Goal: Find specific page/section: Locate a particular part of the current website

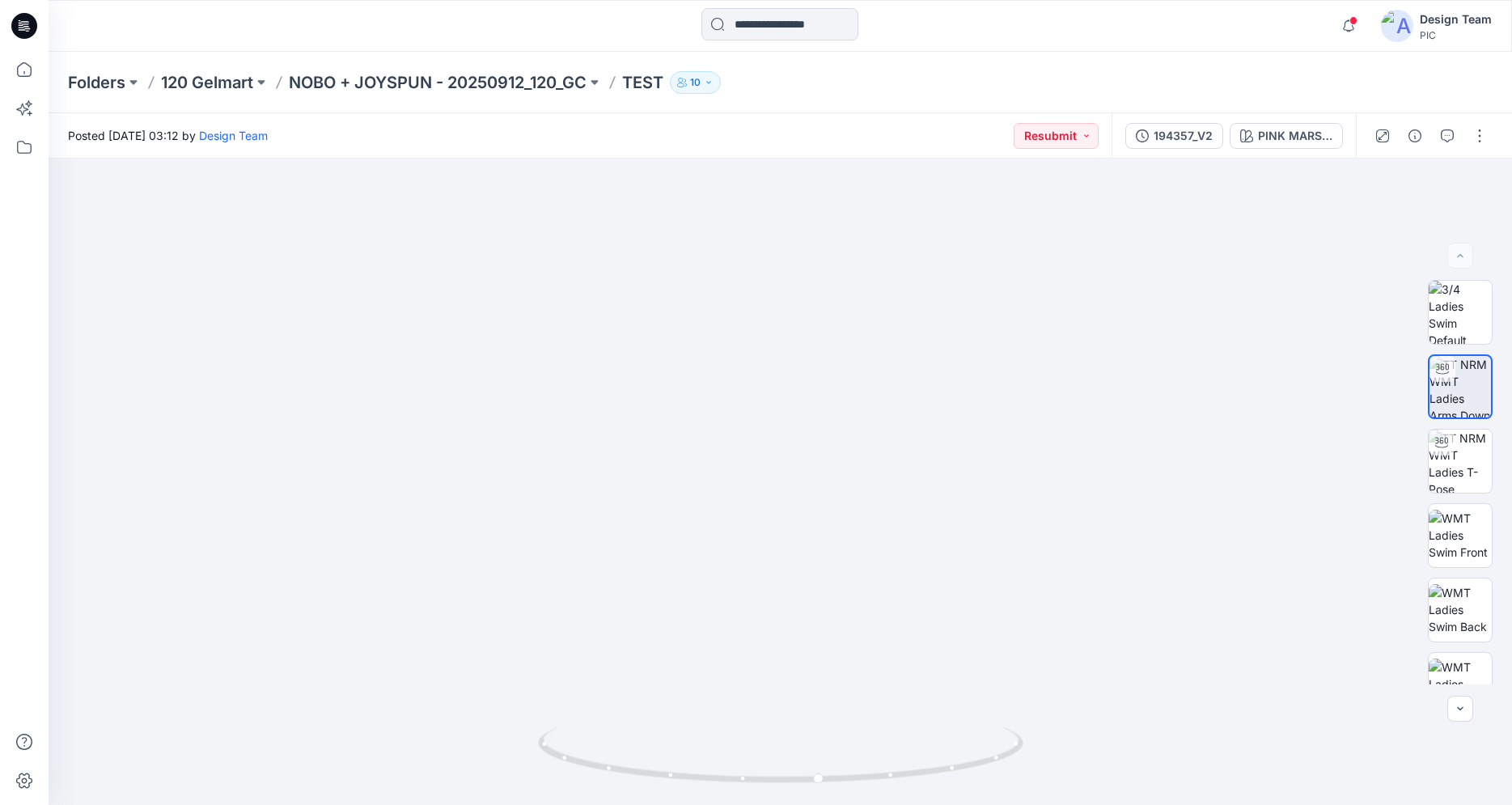
click at [13, 25] on div at bounding box center [24, 26] width 52 height 52
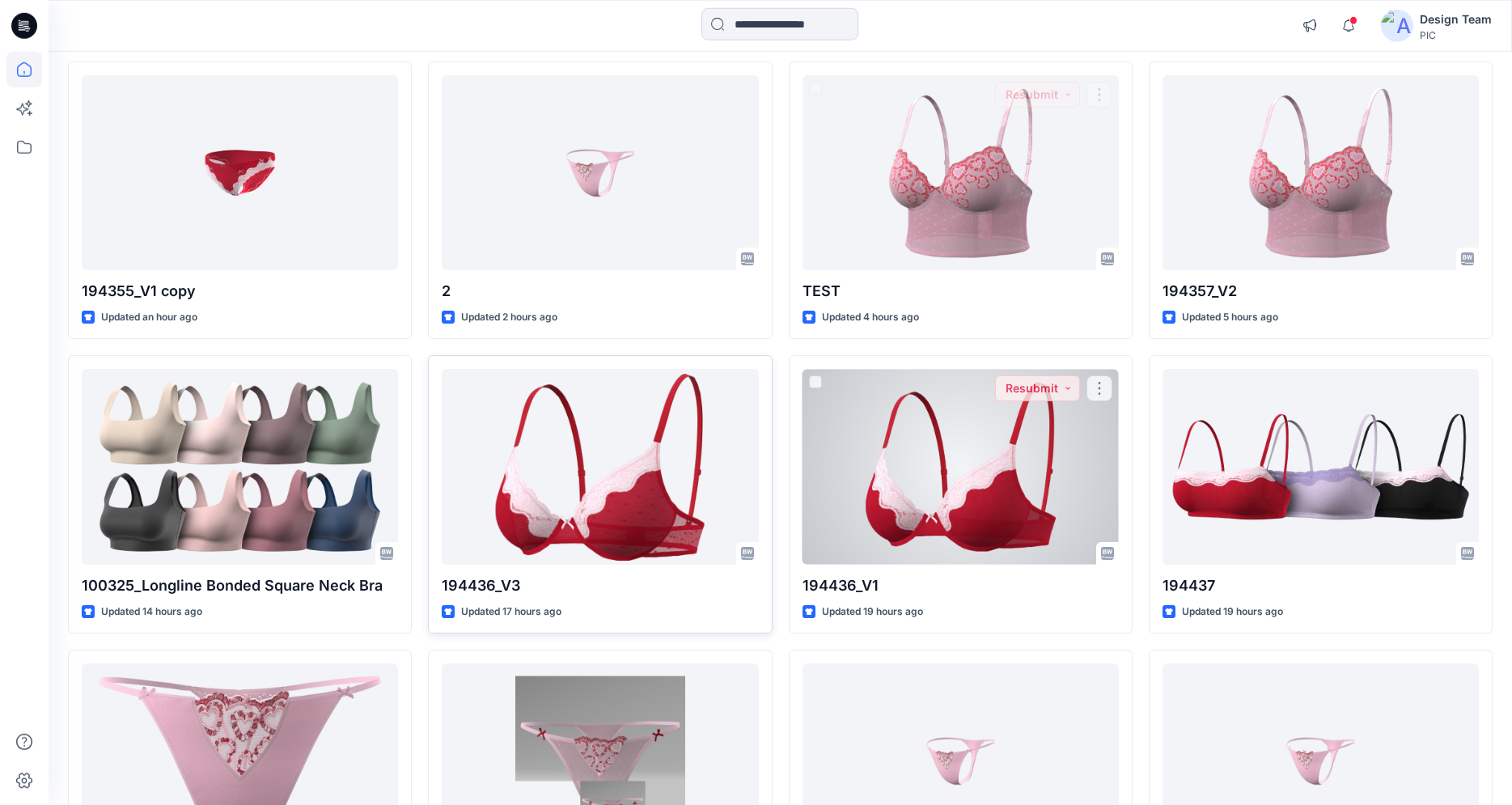
scroll to position [194, 0]
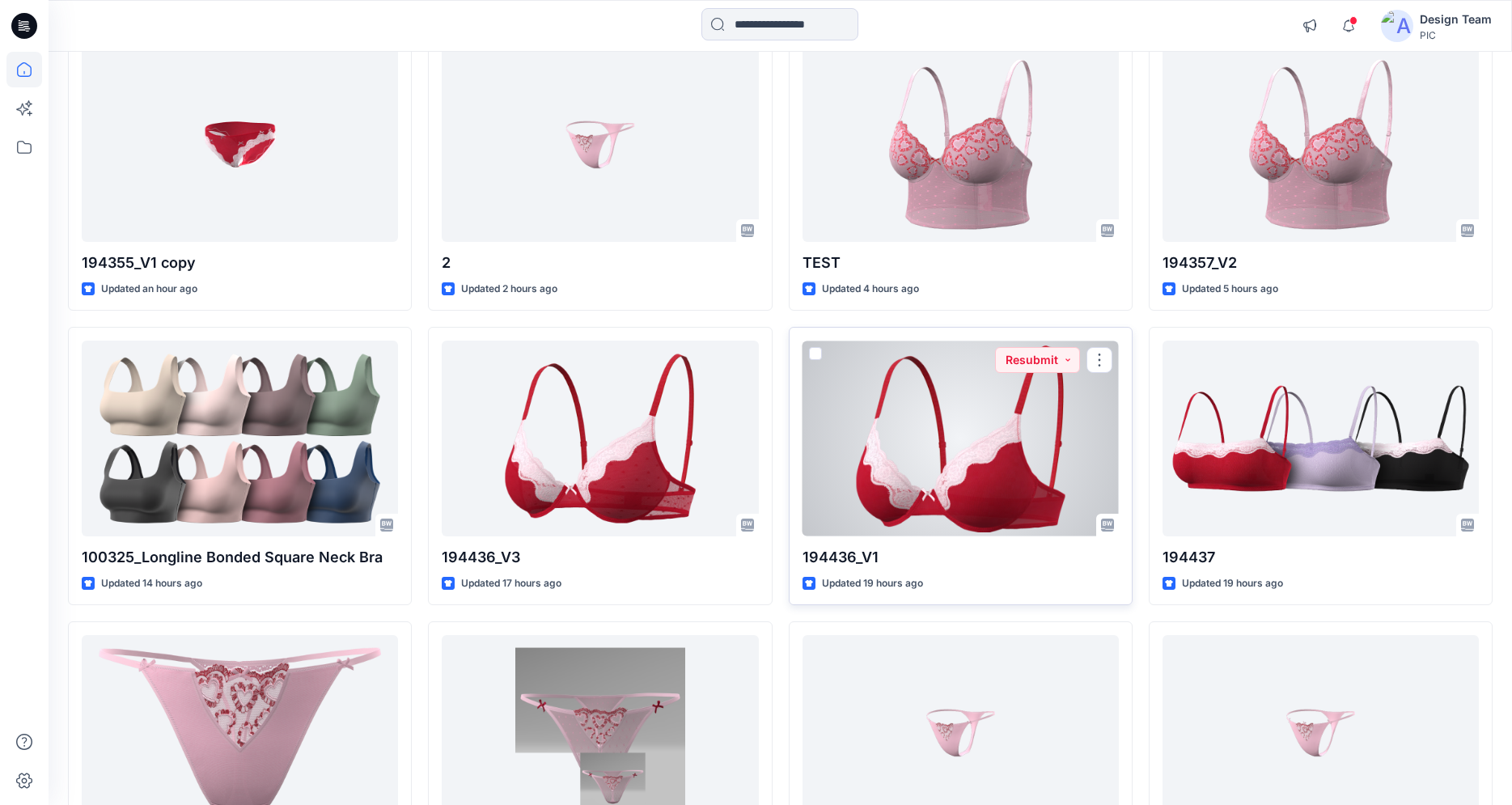
click at [917, 476] on div at bounding box center [961, 438] width 316 height 195
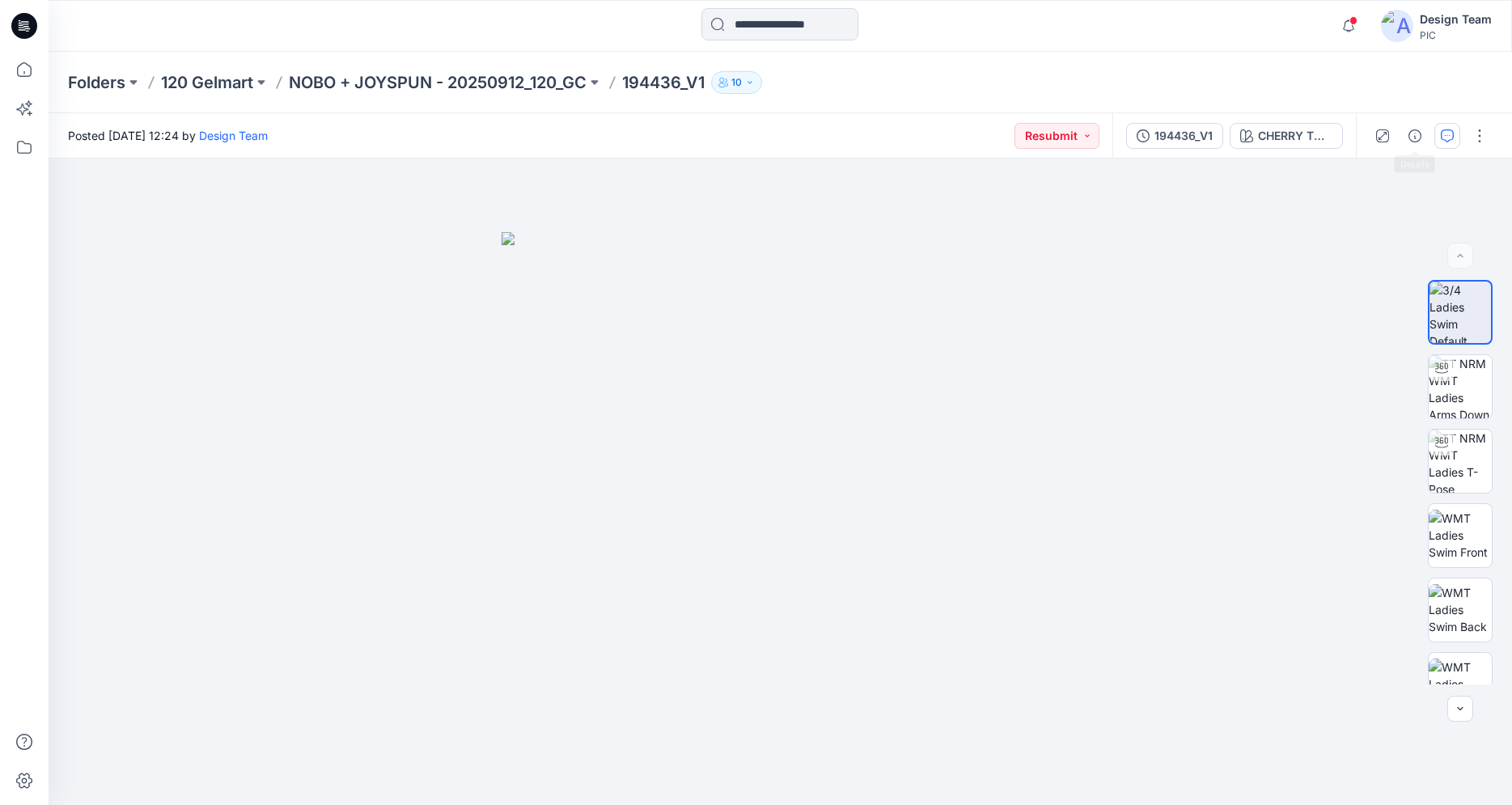
click at [1445, 133] on icon "button" at bounding box center [1447, 135] width 13 height 13
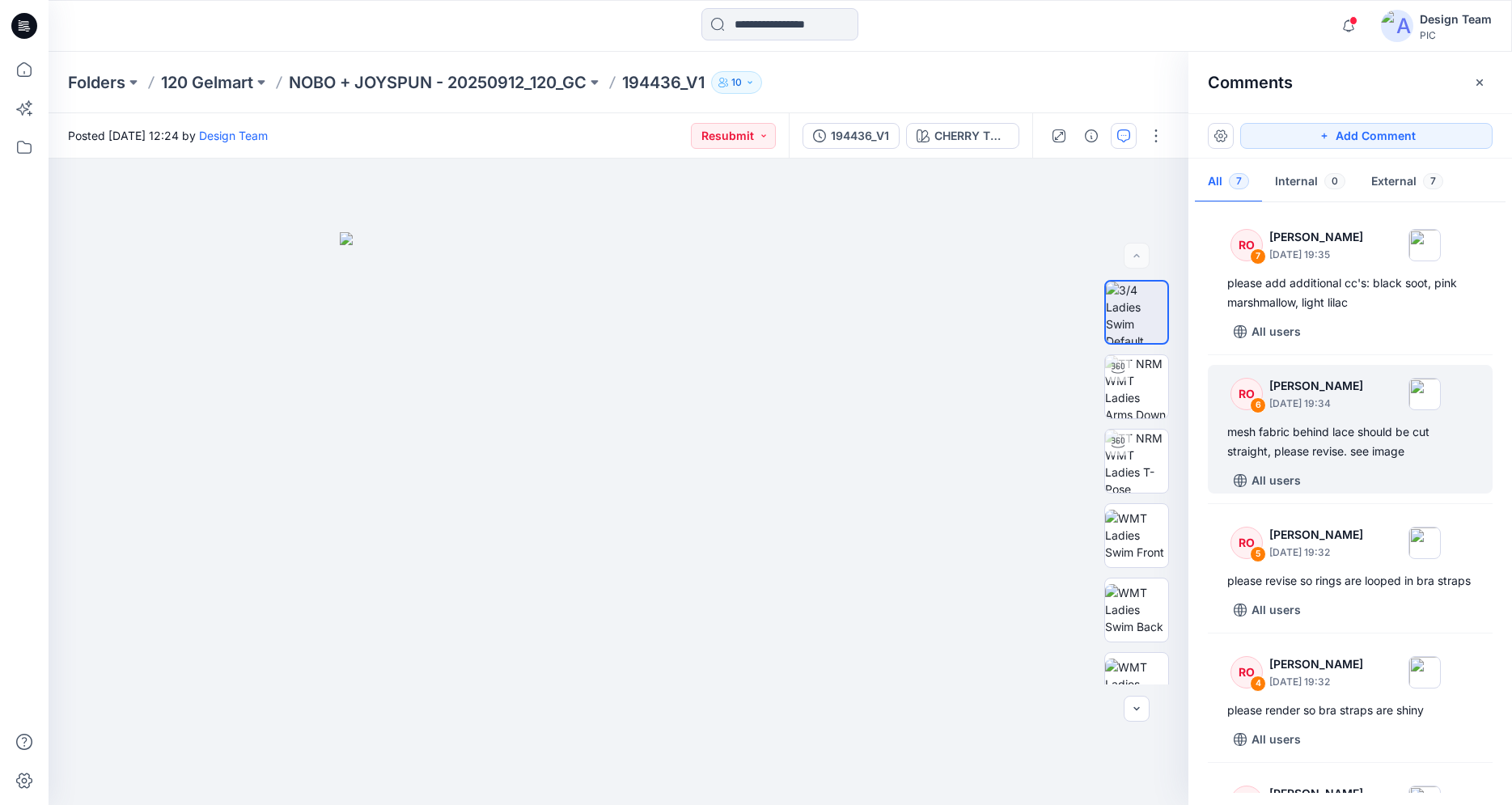
scroll to position [435, 0]
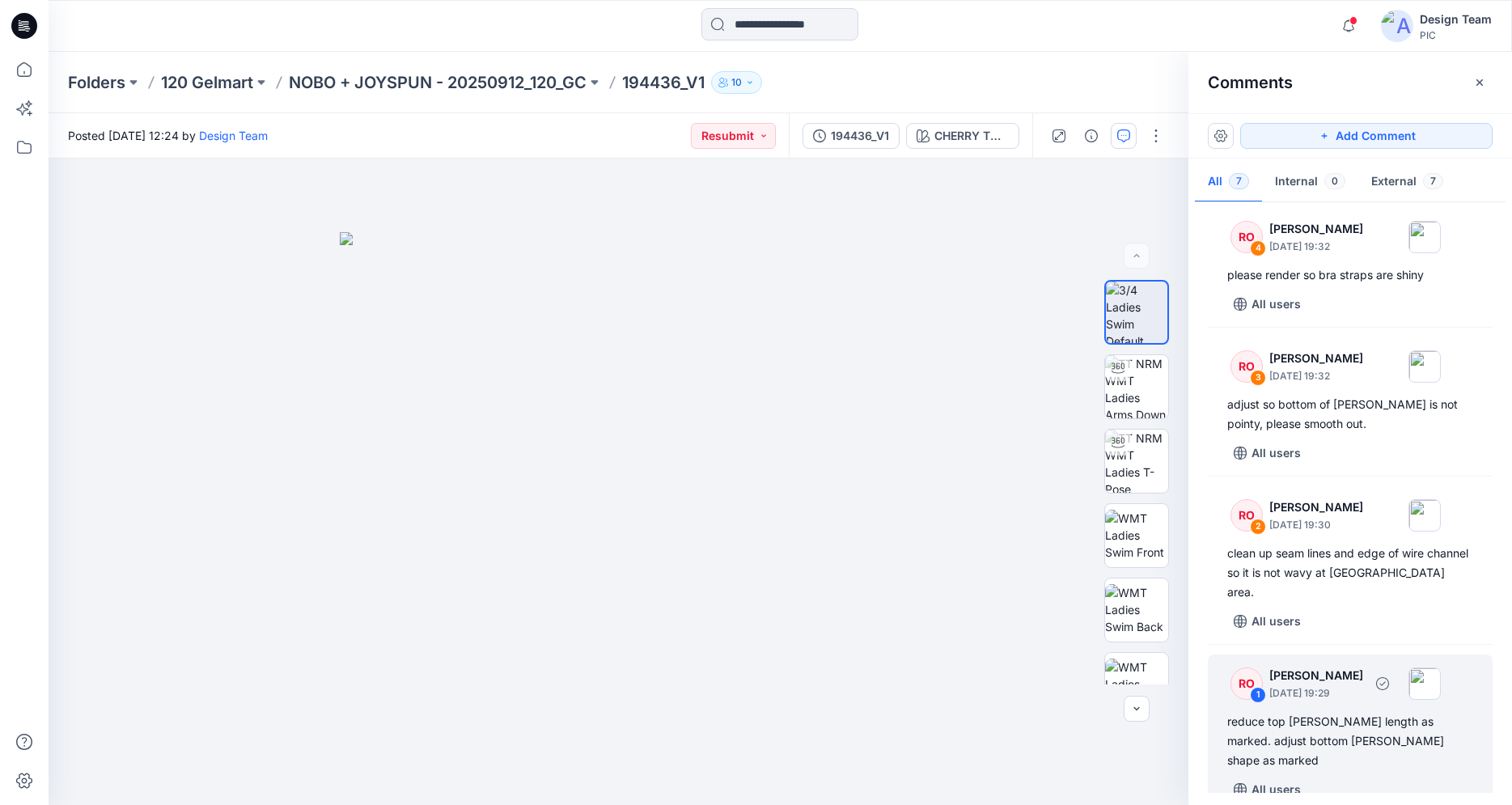
click at [1314, 737] on div "reduce top [PERSON_NAME] length as marked. adjust bottom [PERSON_NAME] shape as…" at bounding box center [1350, 740] width 246 height 58
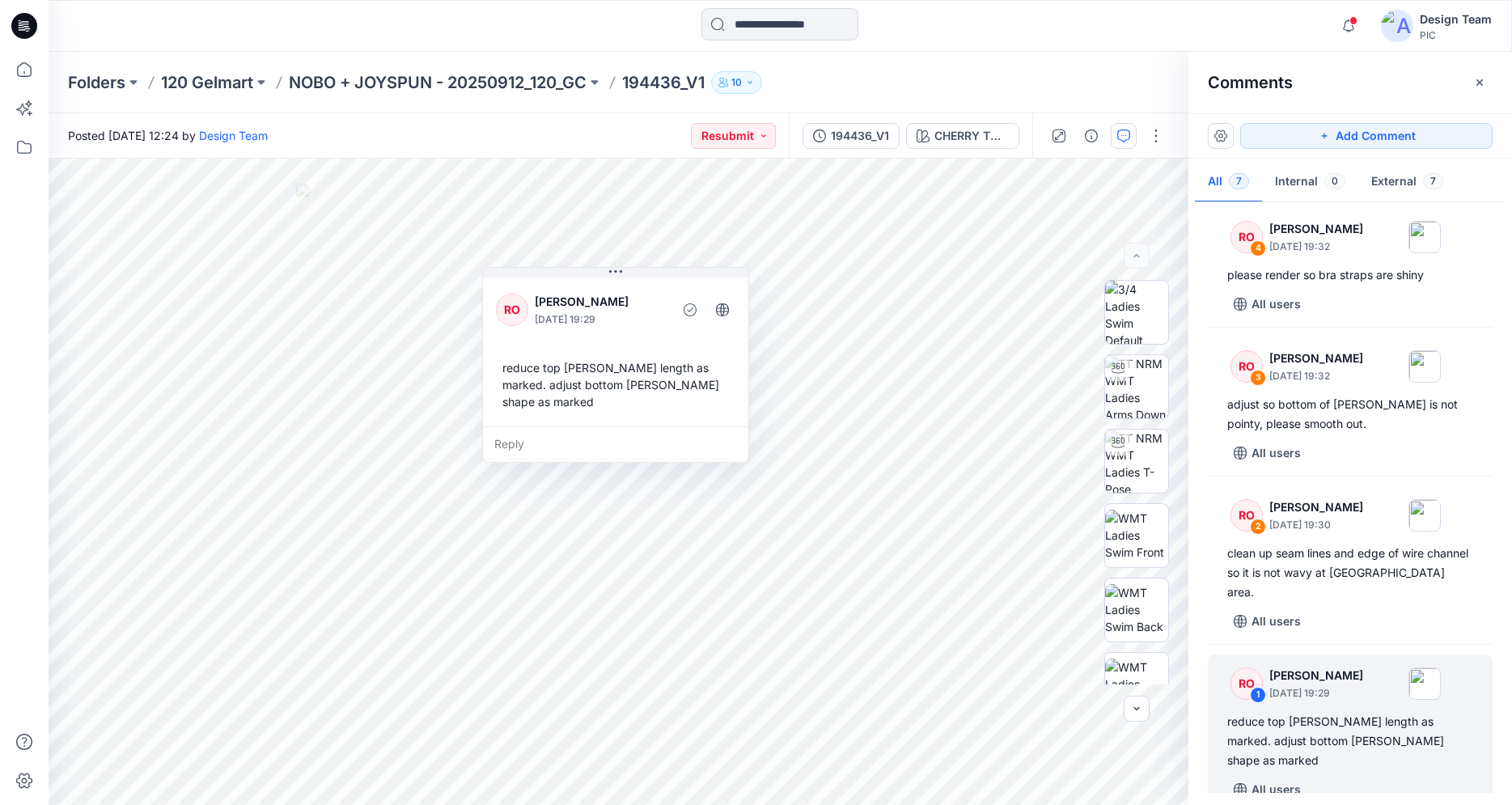
click at [29, 20] on icon at bounding box center [24, 26] width 26 height 26
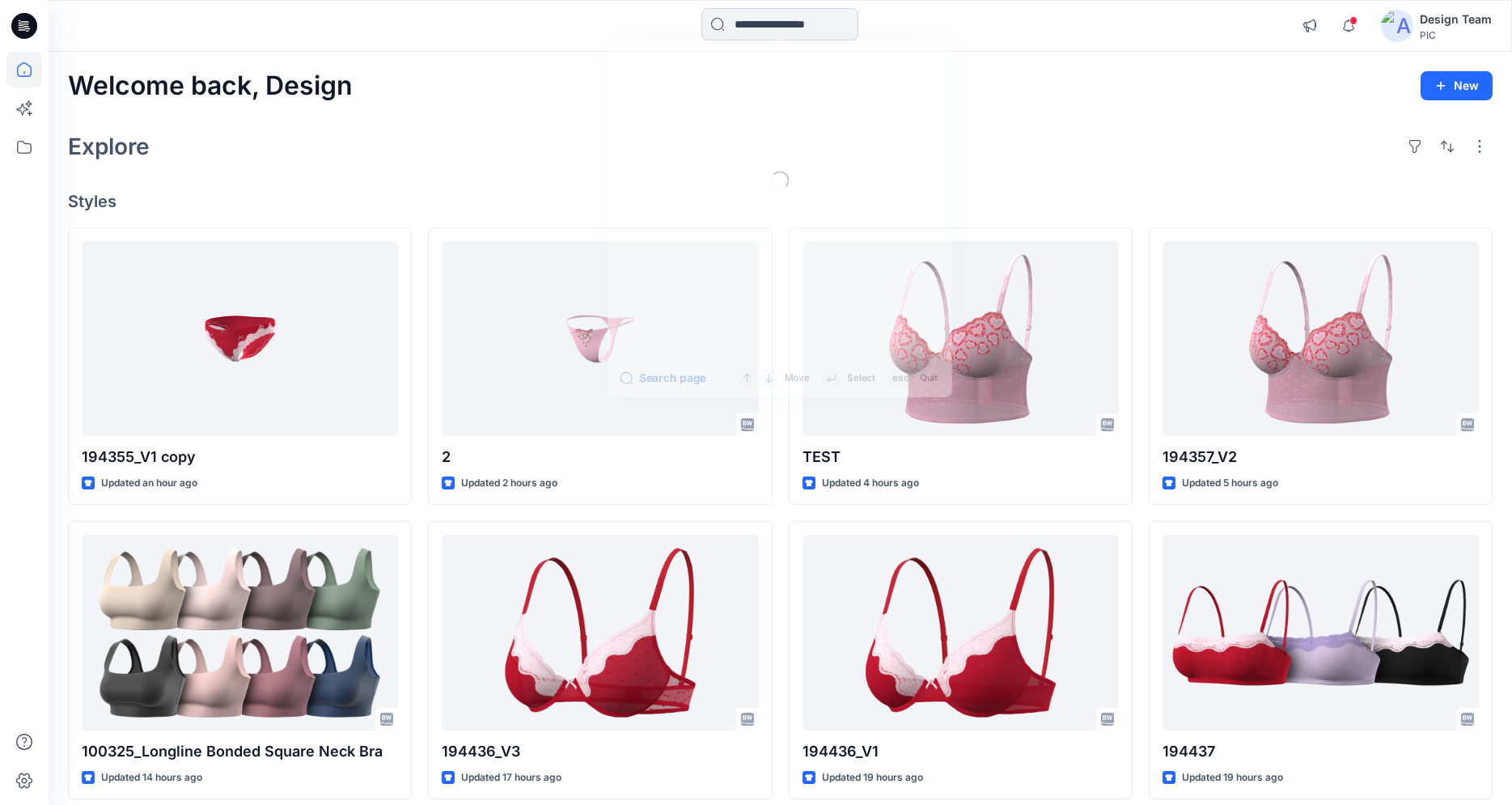
click at [729, 20] on input at bounding box center [780, 25] width 157 height 32
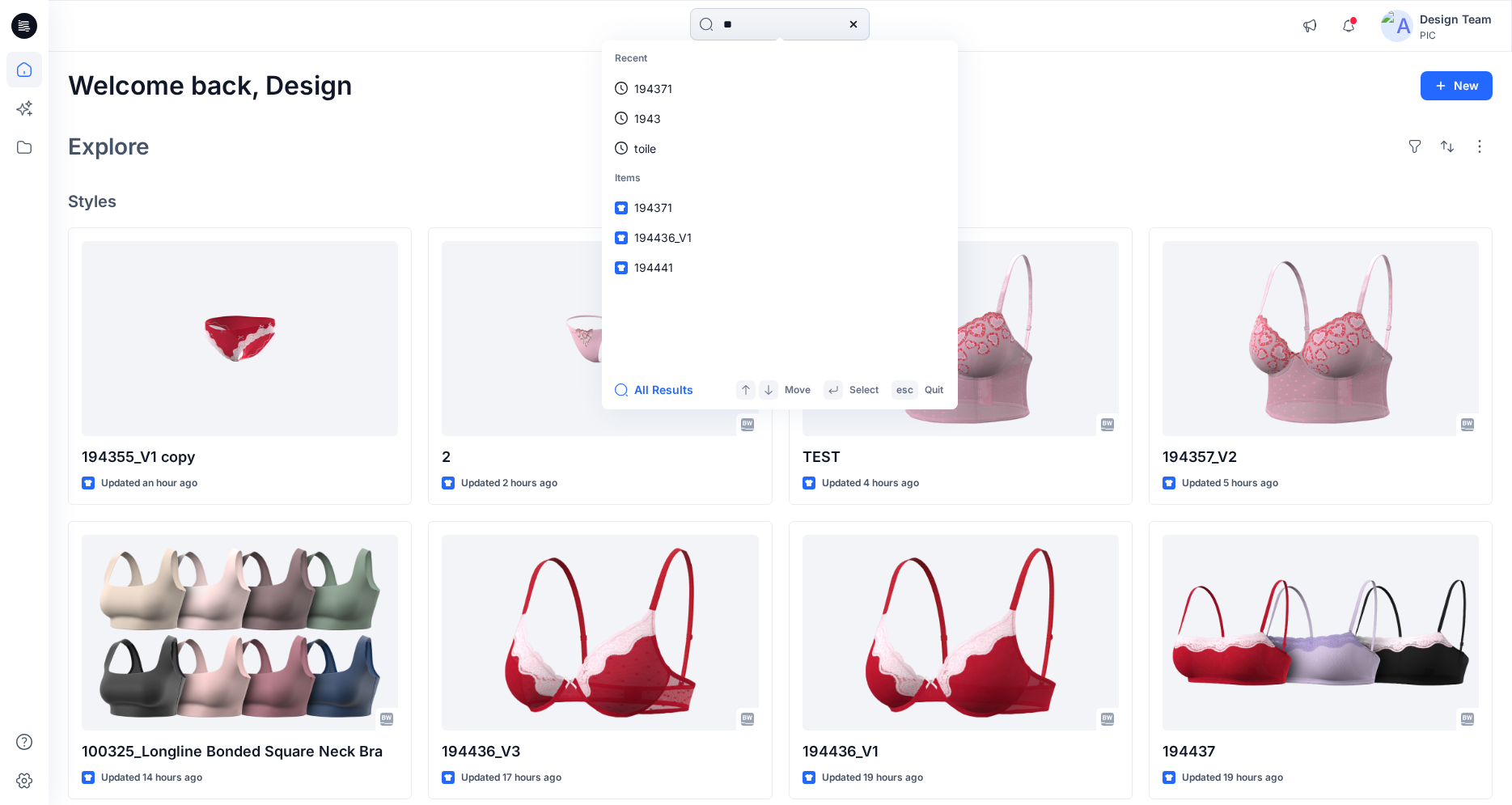
type input "***"
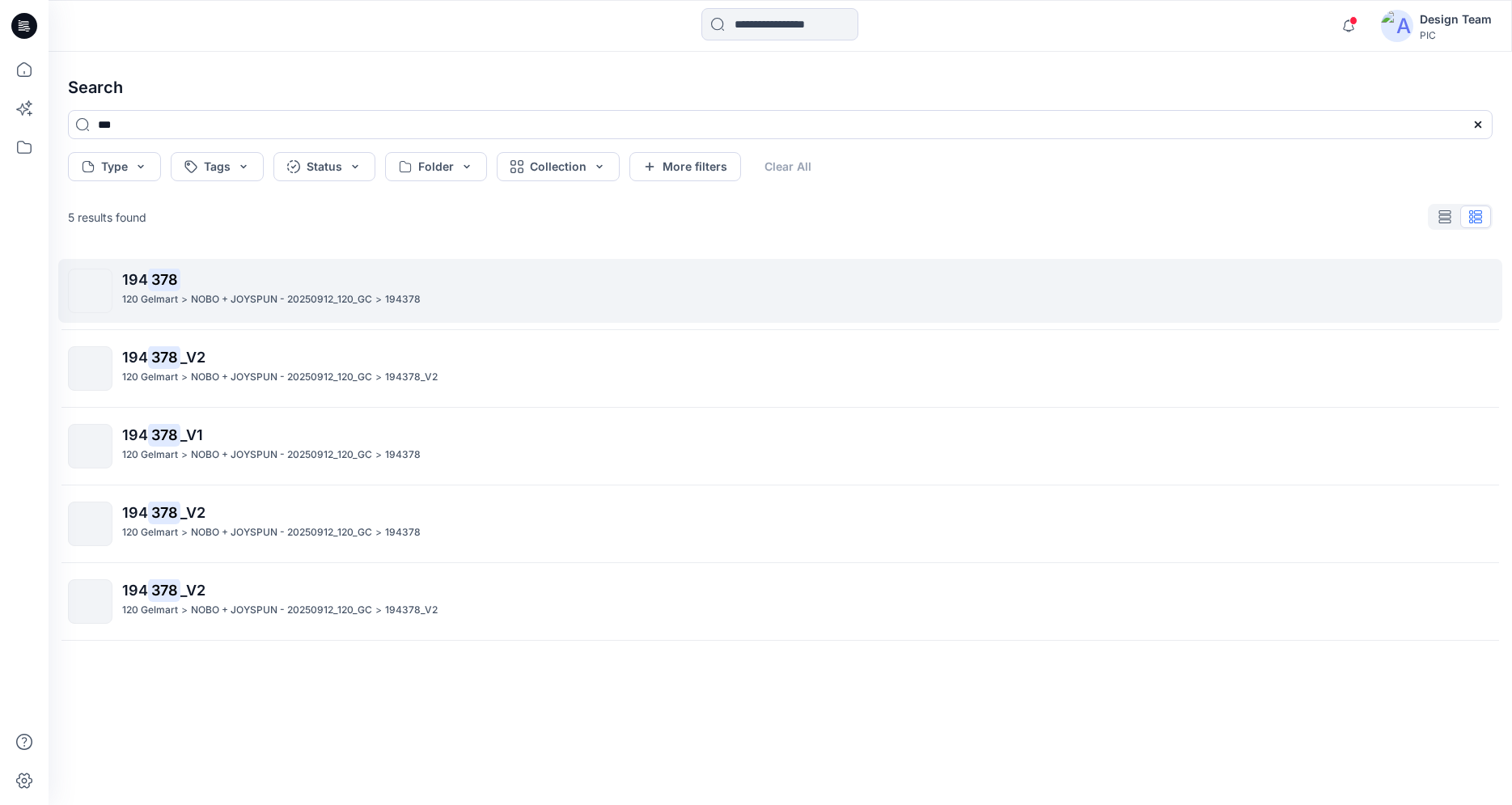
click at [231, 294] on p "NOBO + JOYSPUN - 20250912_120_GC" at bounding box center [281, 299] width 181 height 17
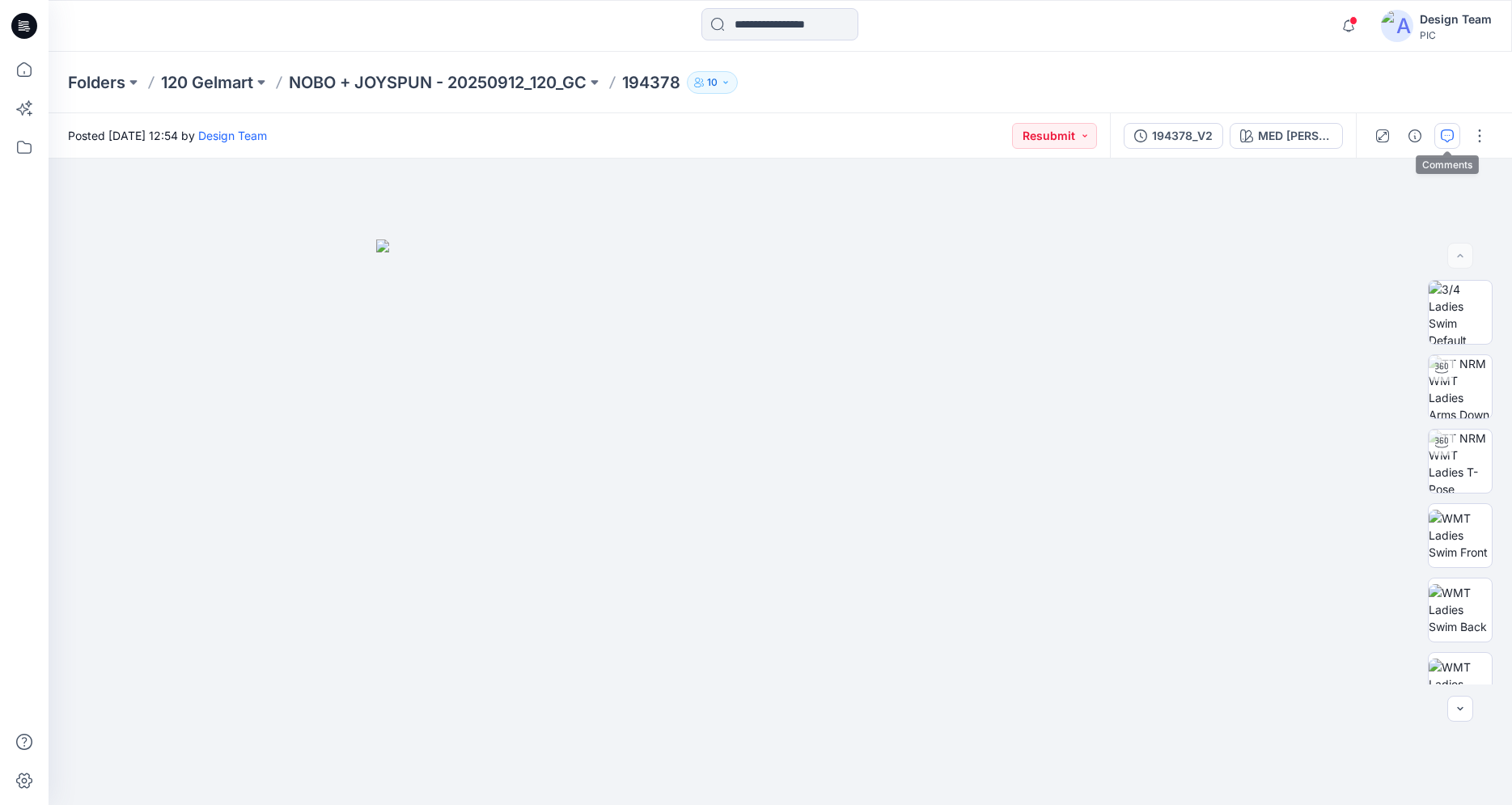
click at [1447, 139] on icon "button" at bounding box center [1447, 135] width 13 height 13
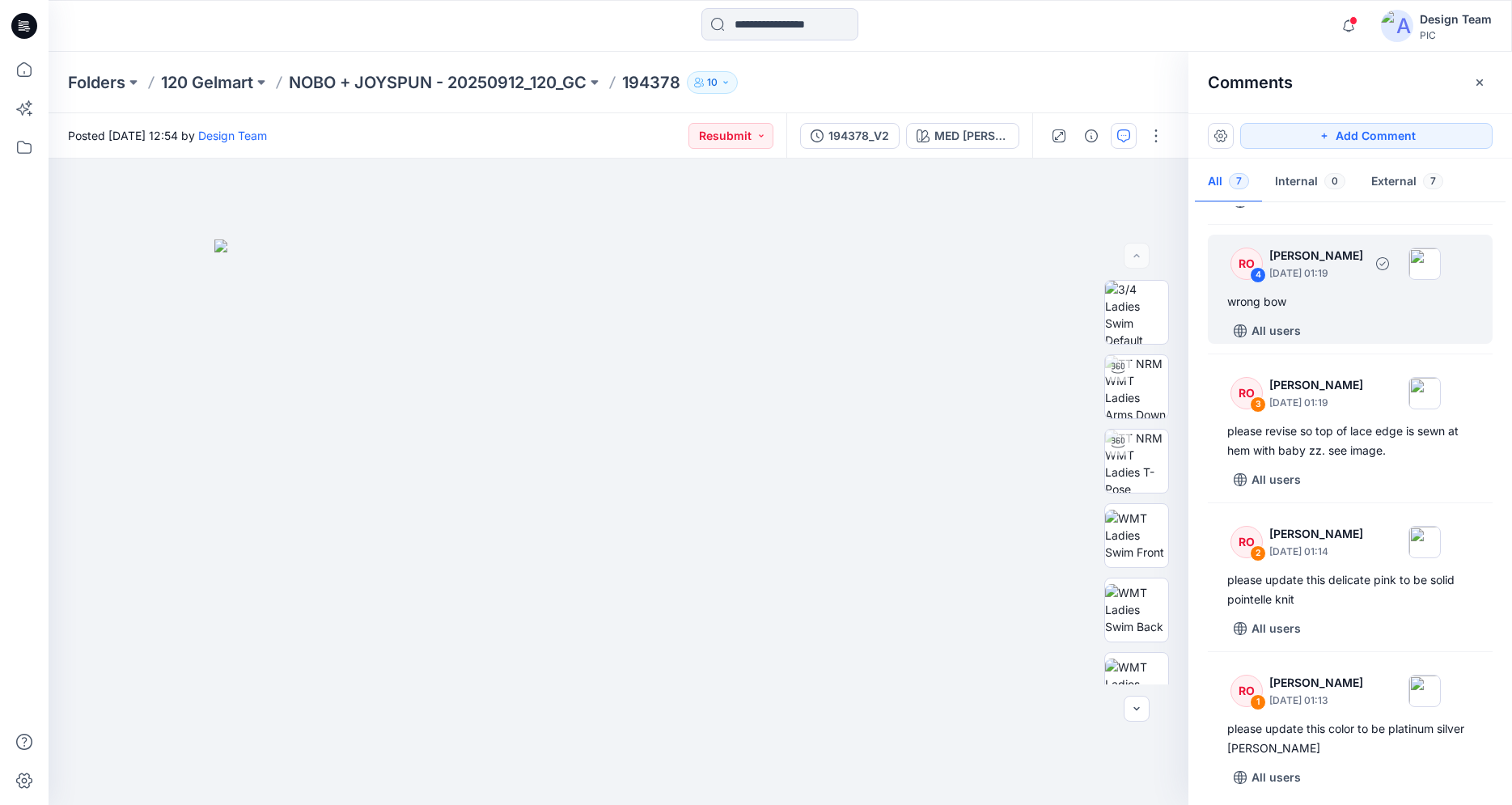
scroll to position [435, 0]
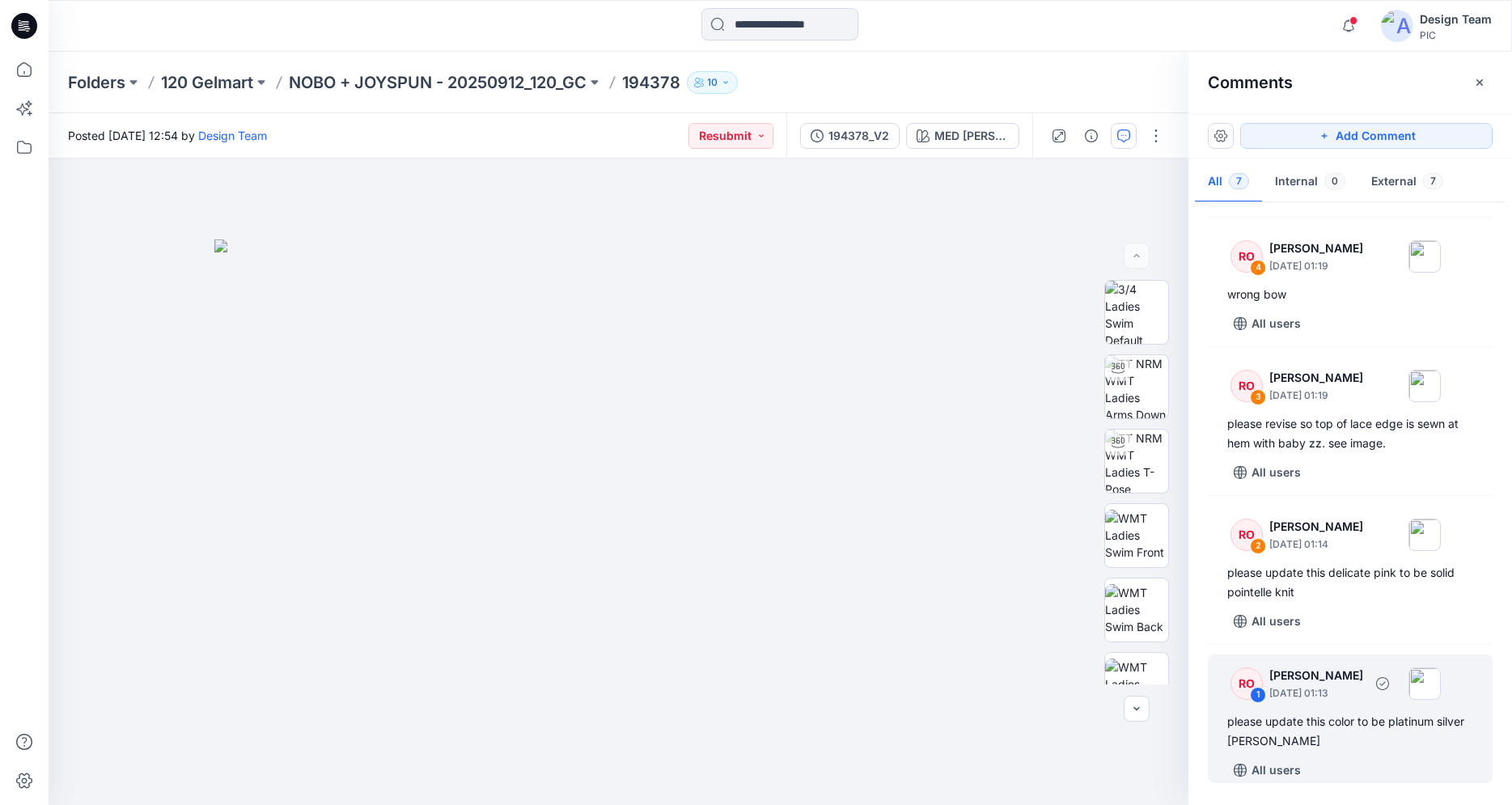
click at [1293, 737] on div "please update this color to be platinum silver [PERSON_NAME]" at bounding box center [1350, 731] width 246 height 39
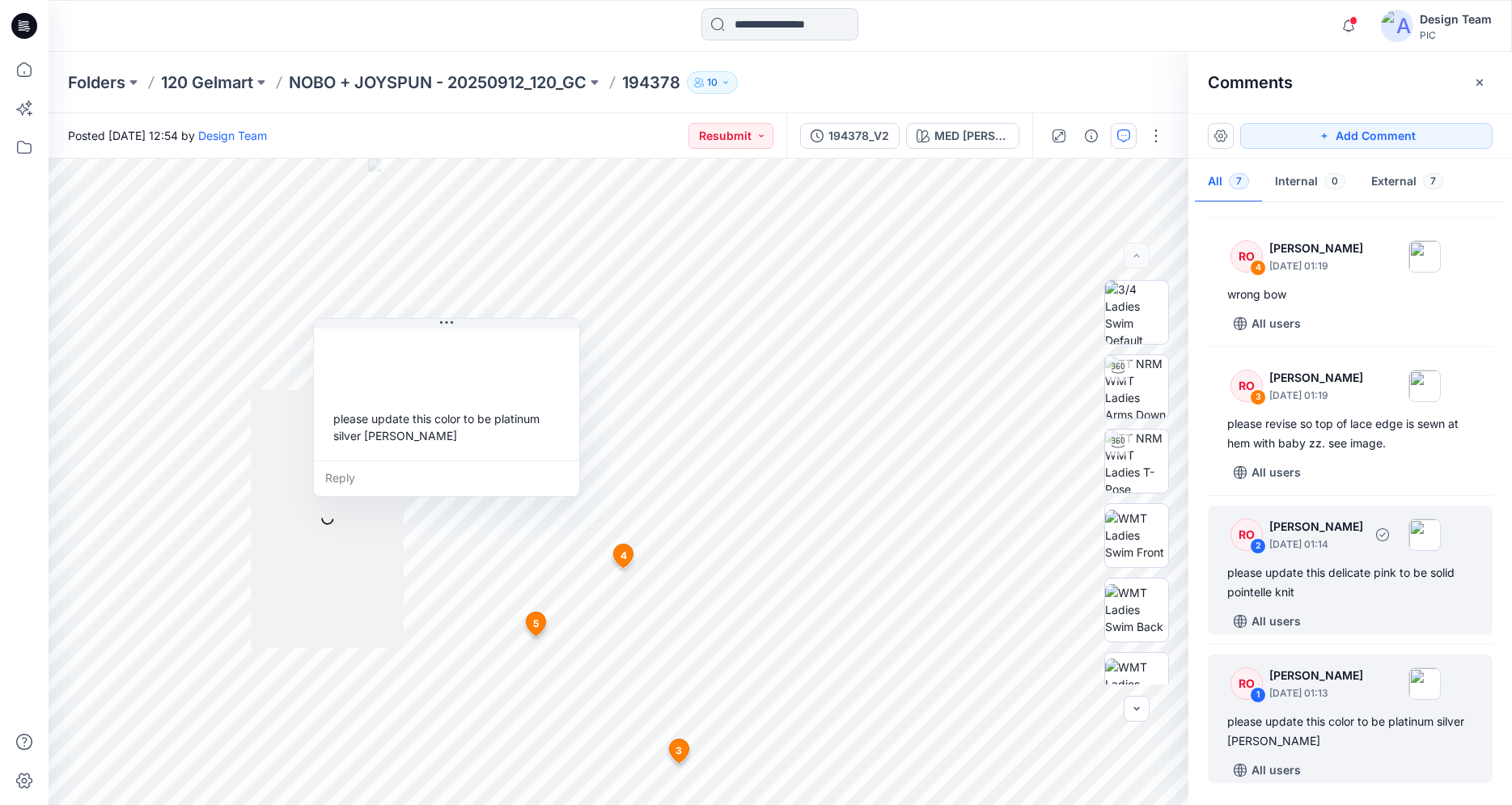
click at [1331, 601] on div "RO 2 [PERSON_NAME] [DATE] 01:14 please update this delicate pink to be solid po…" at bounding box center [1350, 570] width 285 height 128
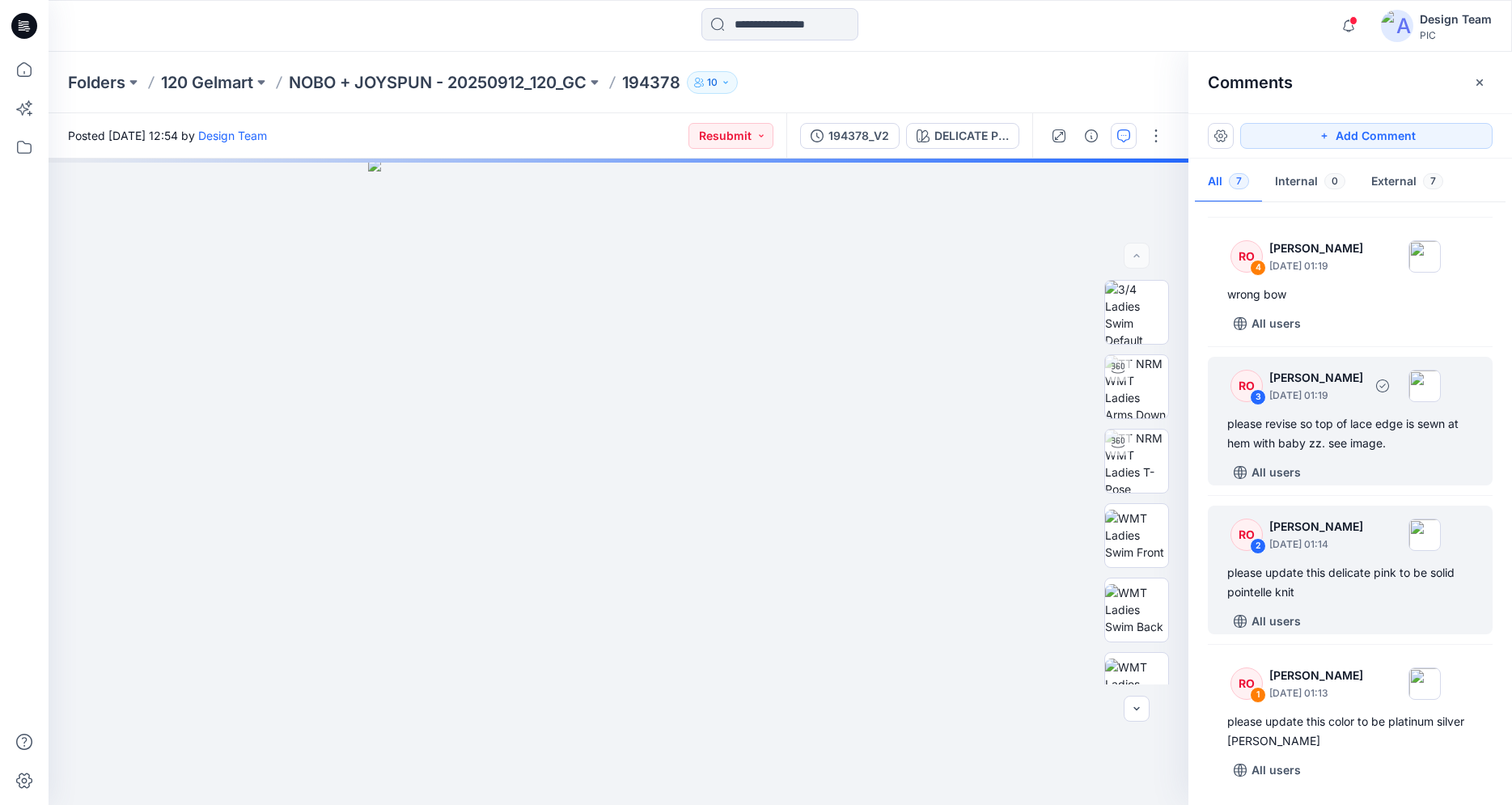
click at [1350, 439] on div "please revise so top of lace edge is sewn at hem with baby zz. see image." at bounding box center [1350, 434] width 246 height 39
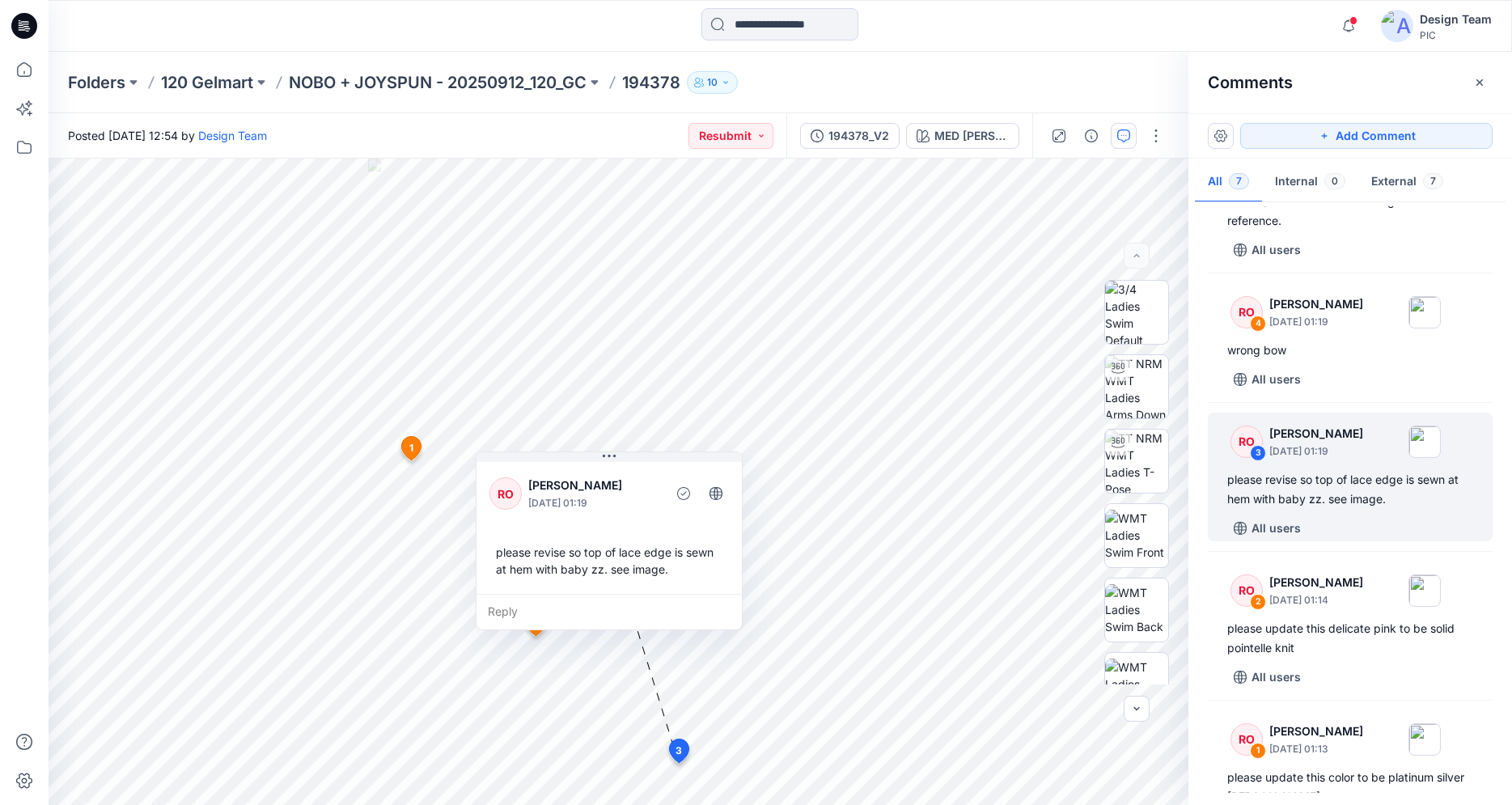
scroll to position [353, 0]
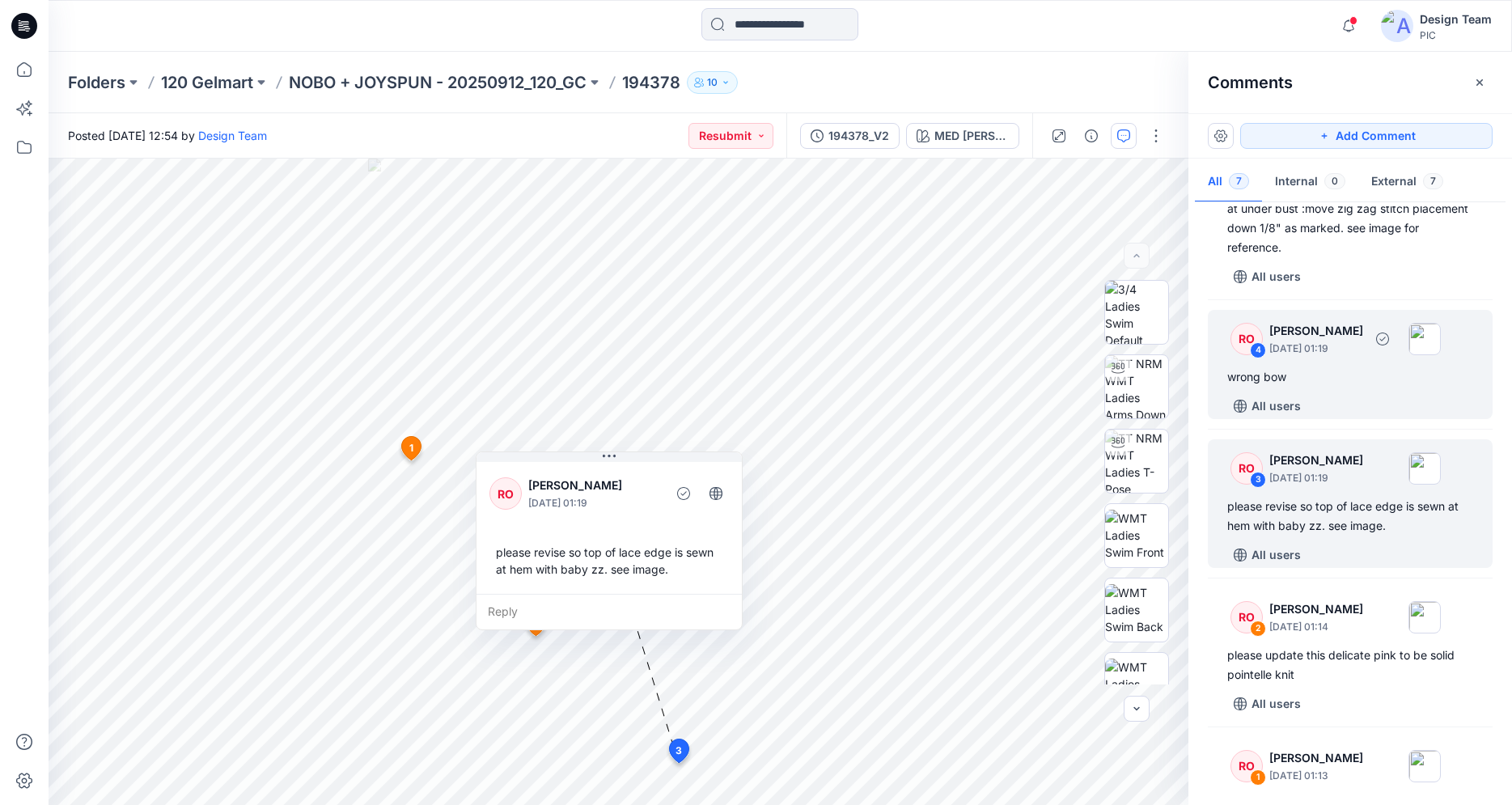
click at [1351, 376] on div "wrong bow" at bounding box center [1350, 377] width 246 height 20
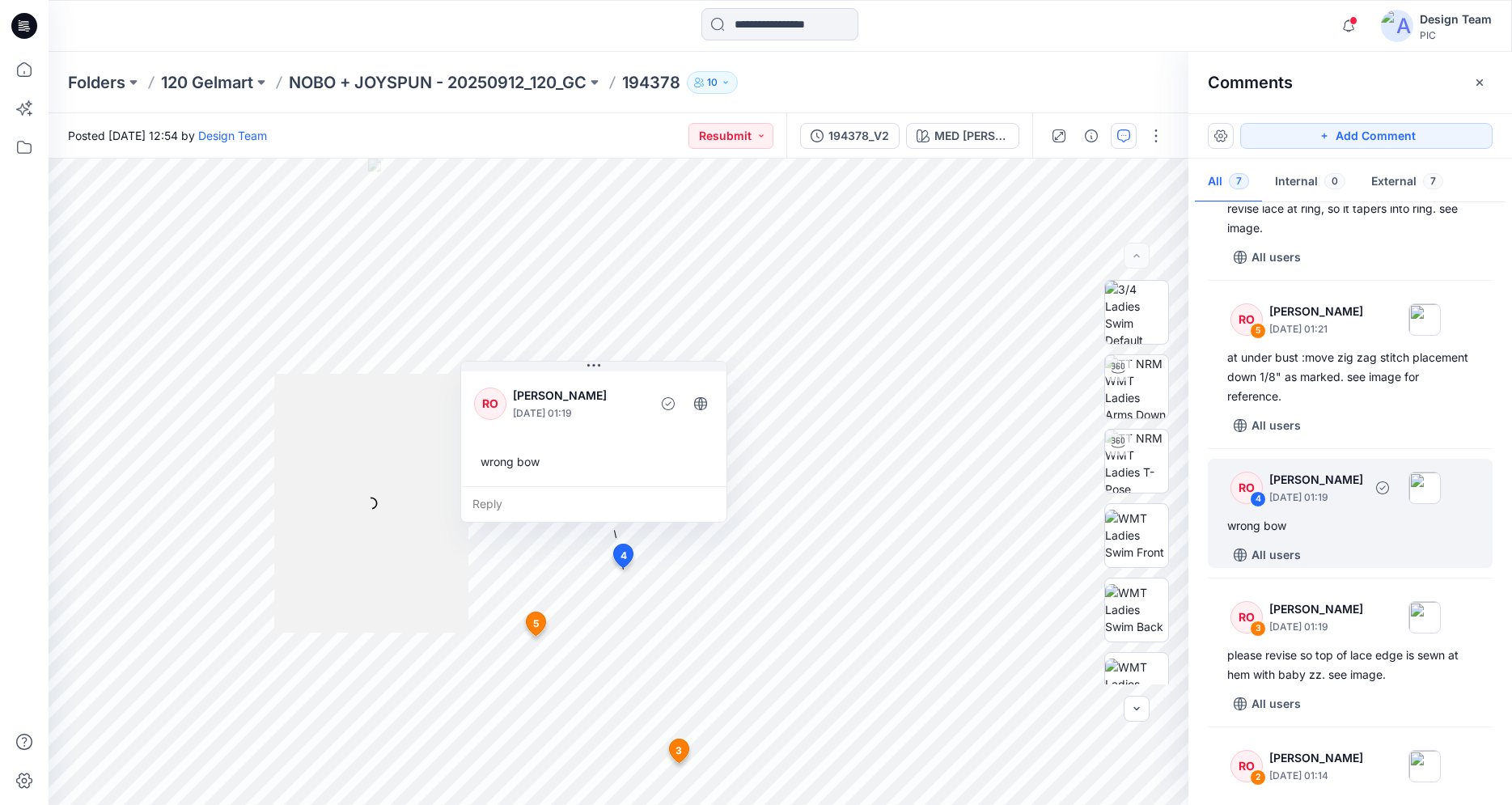
scroll to position [188, 0]
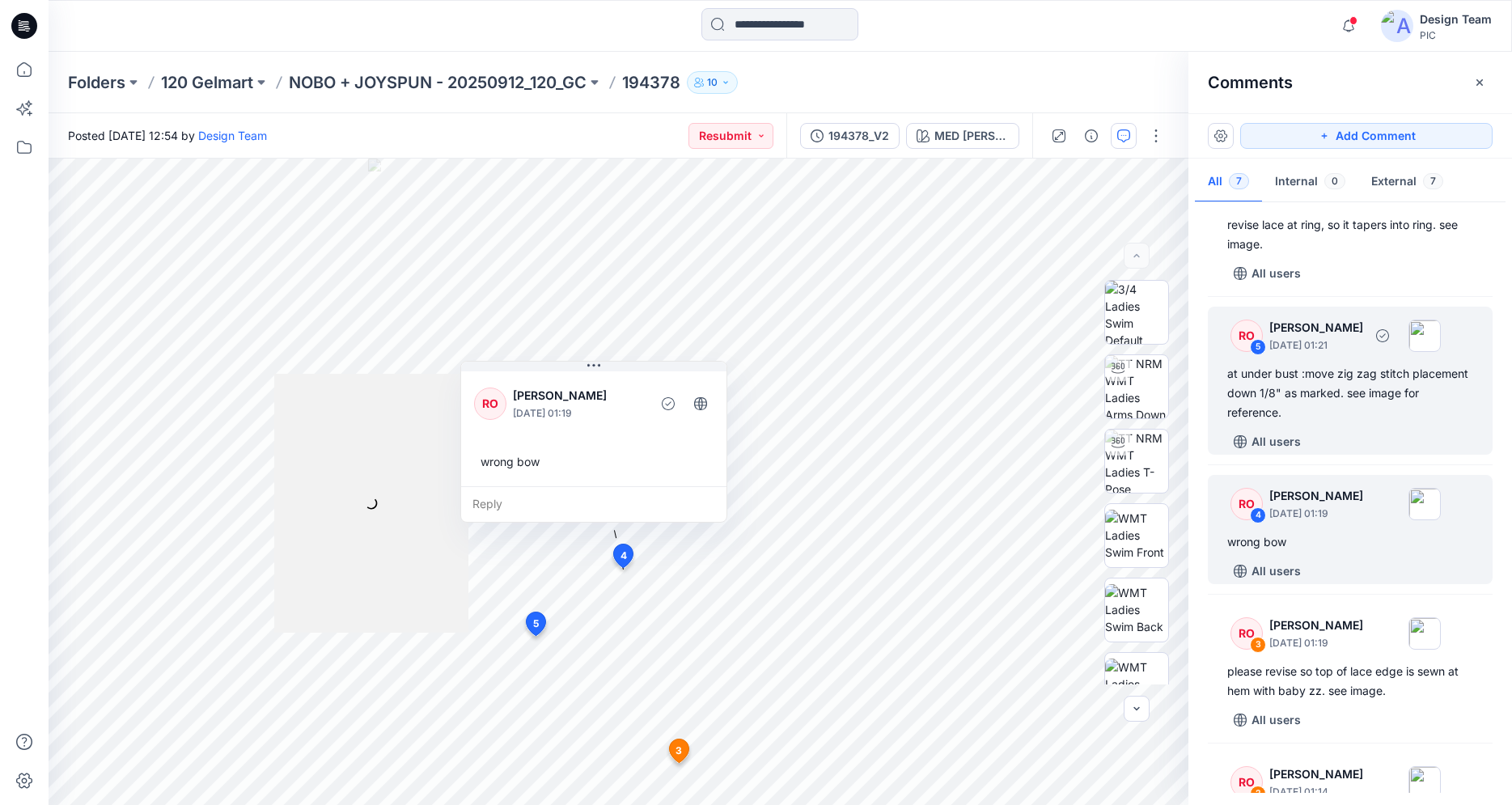
click at [1339, 398] on div "at under bust :move zig zag stitch placement down 1/8" as marked. see image for…" at bounding box center [1350, 393] width 246 height 58
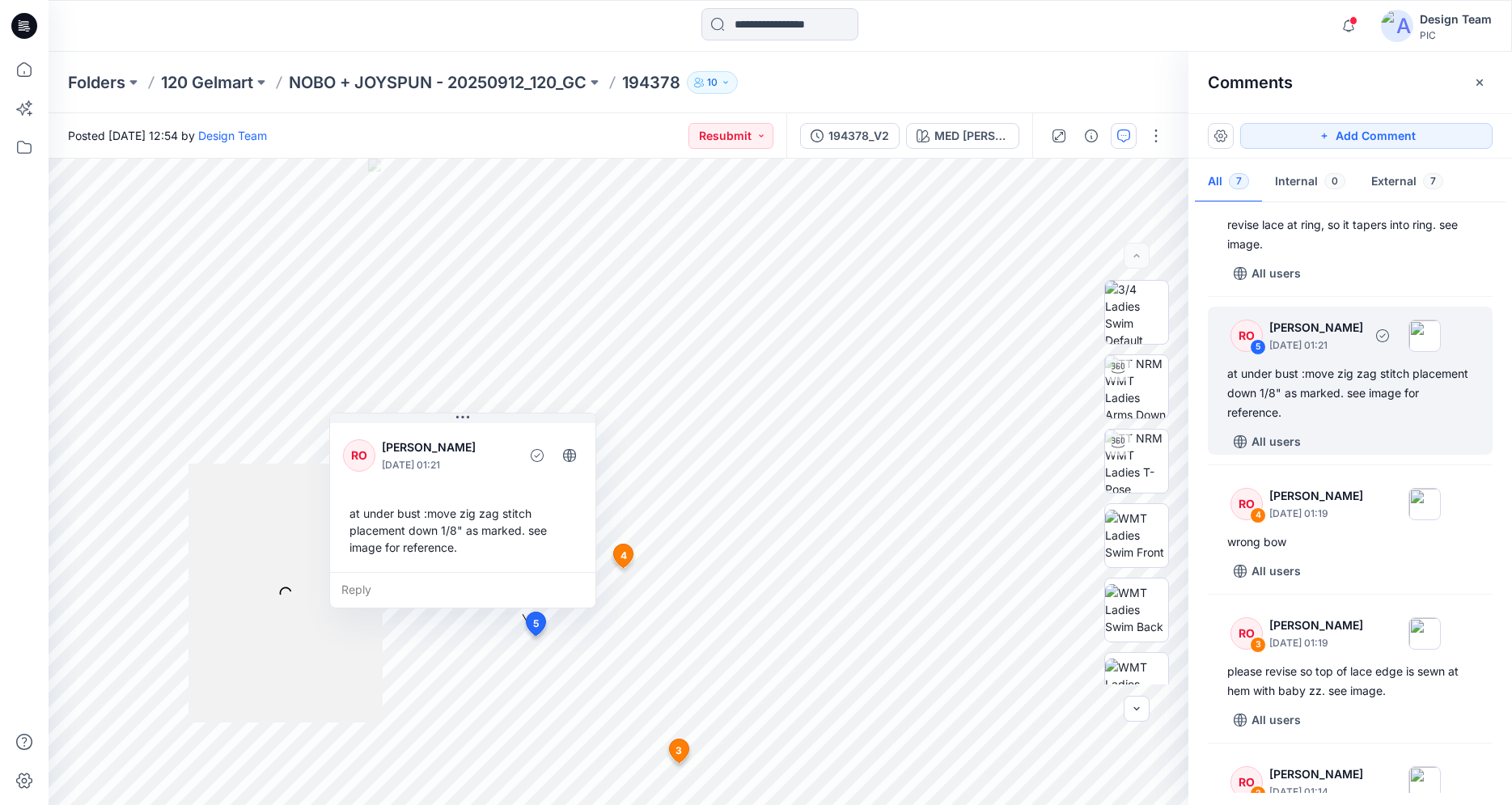
scroll to position [23, 0]
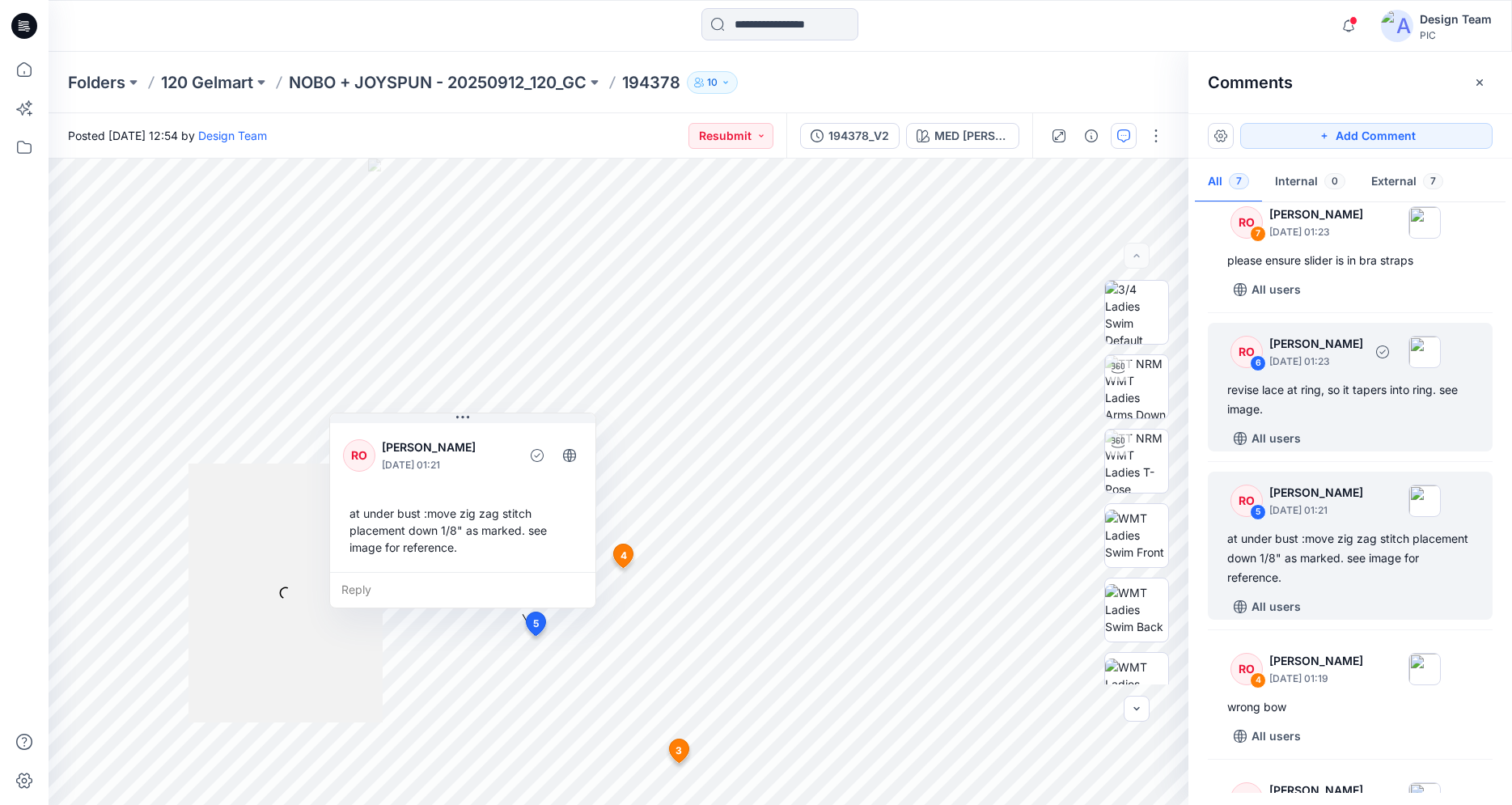
click at [1339, 401] on div "revise lace at ring, so it tapers into ring. see image." at bounding box center [1350, 400] width 246 height 39
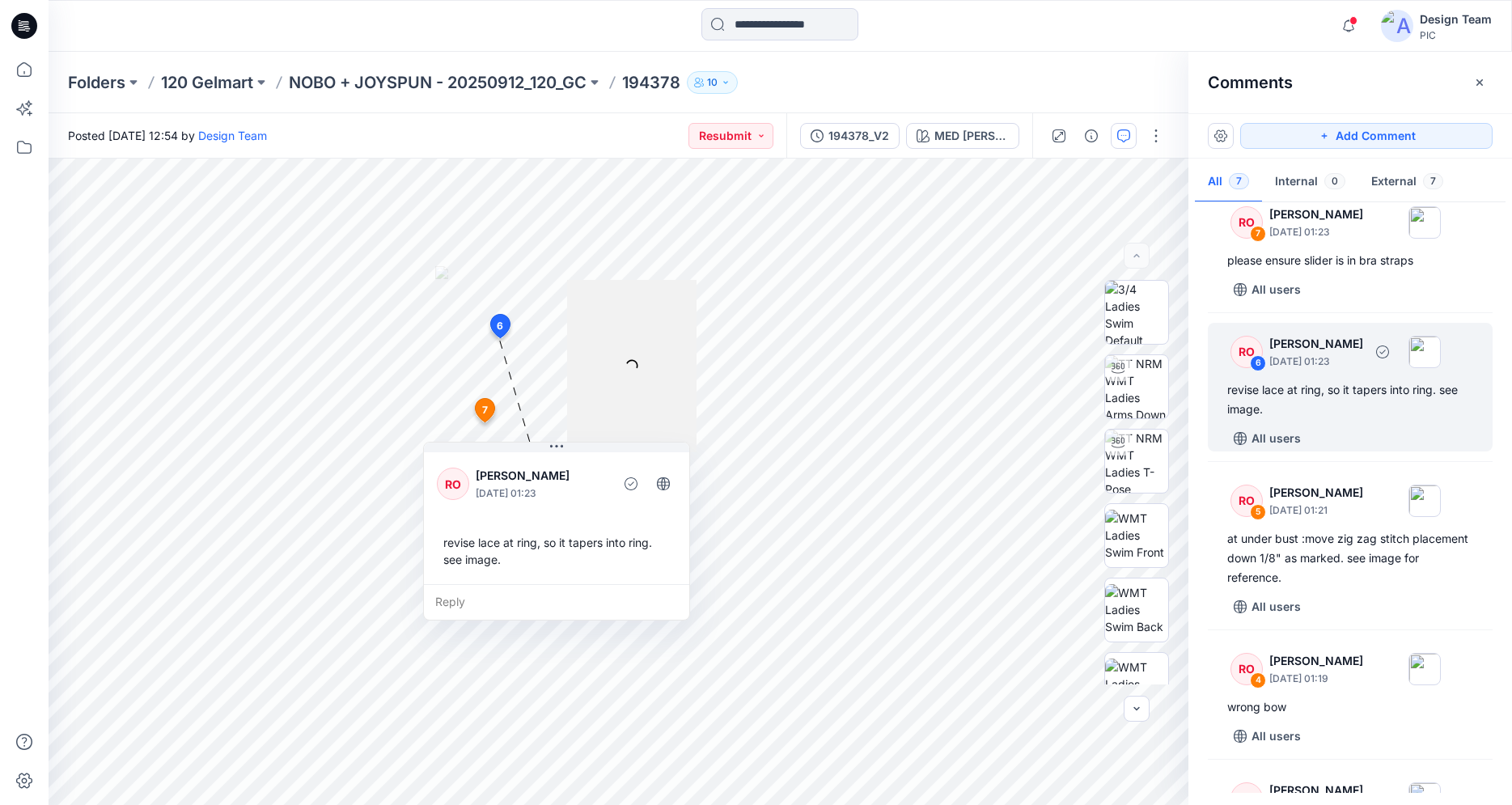
scroll to position [0, 0]
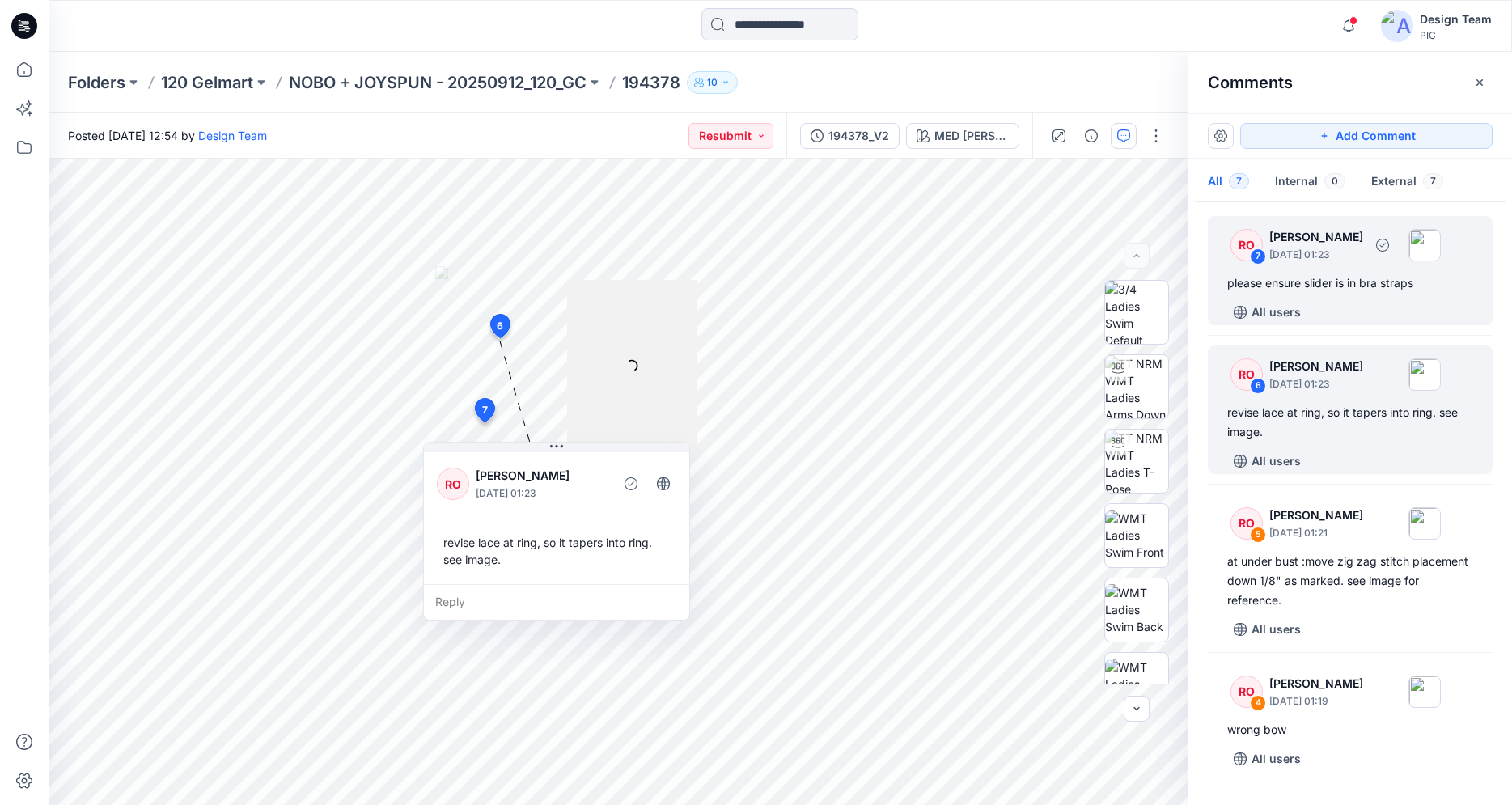
click at [1331, 301] on div "All users" at bounding box center [1360, 312] width 265 height 26
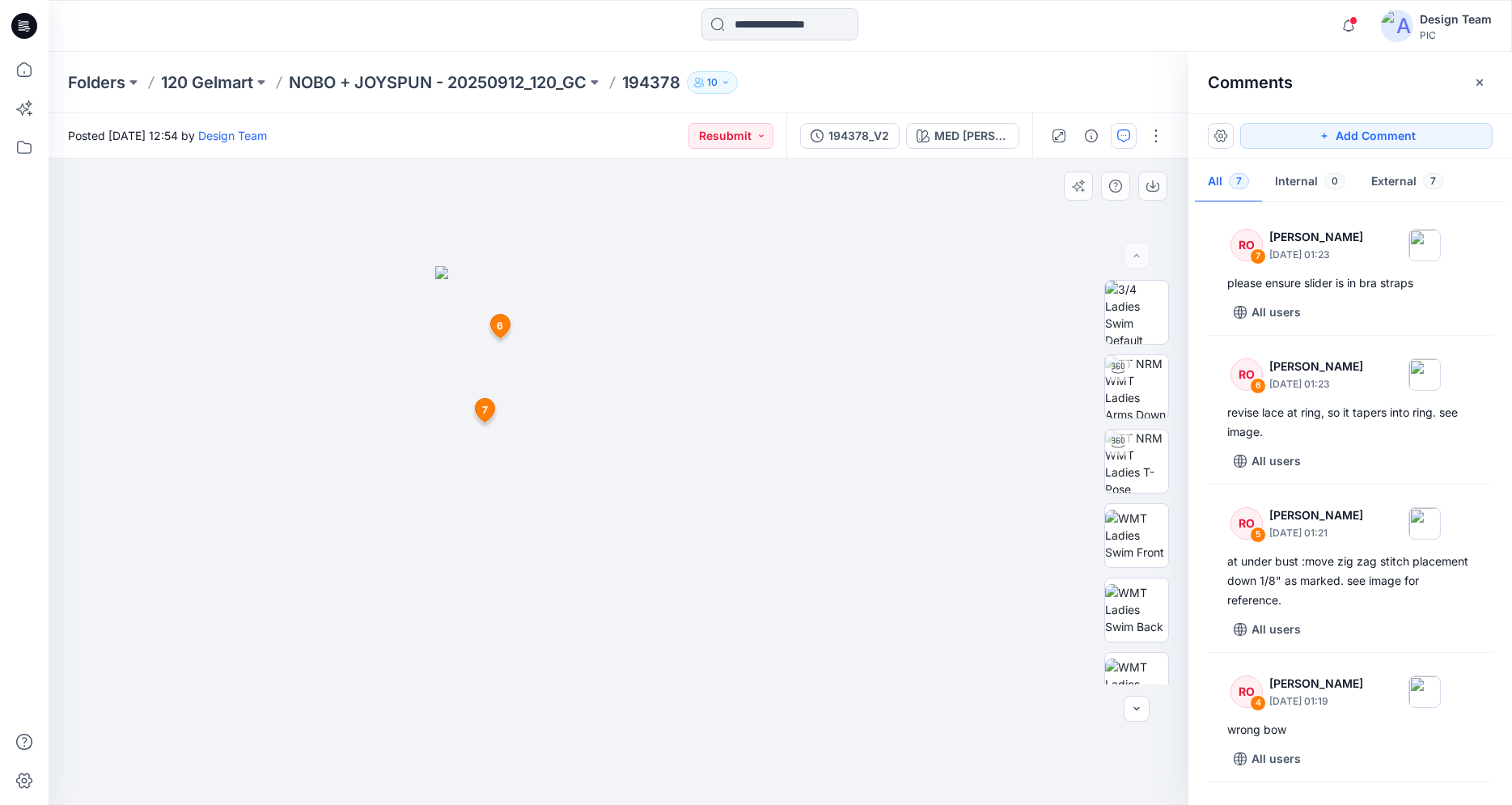
click at [685, 543] on img at bounding box center [619, 536] width 367 height 540
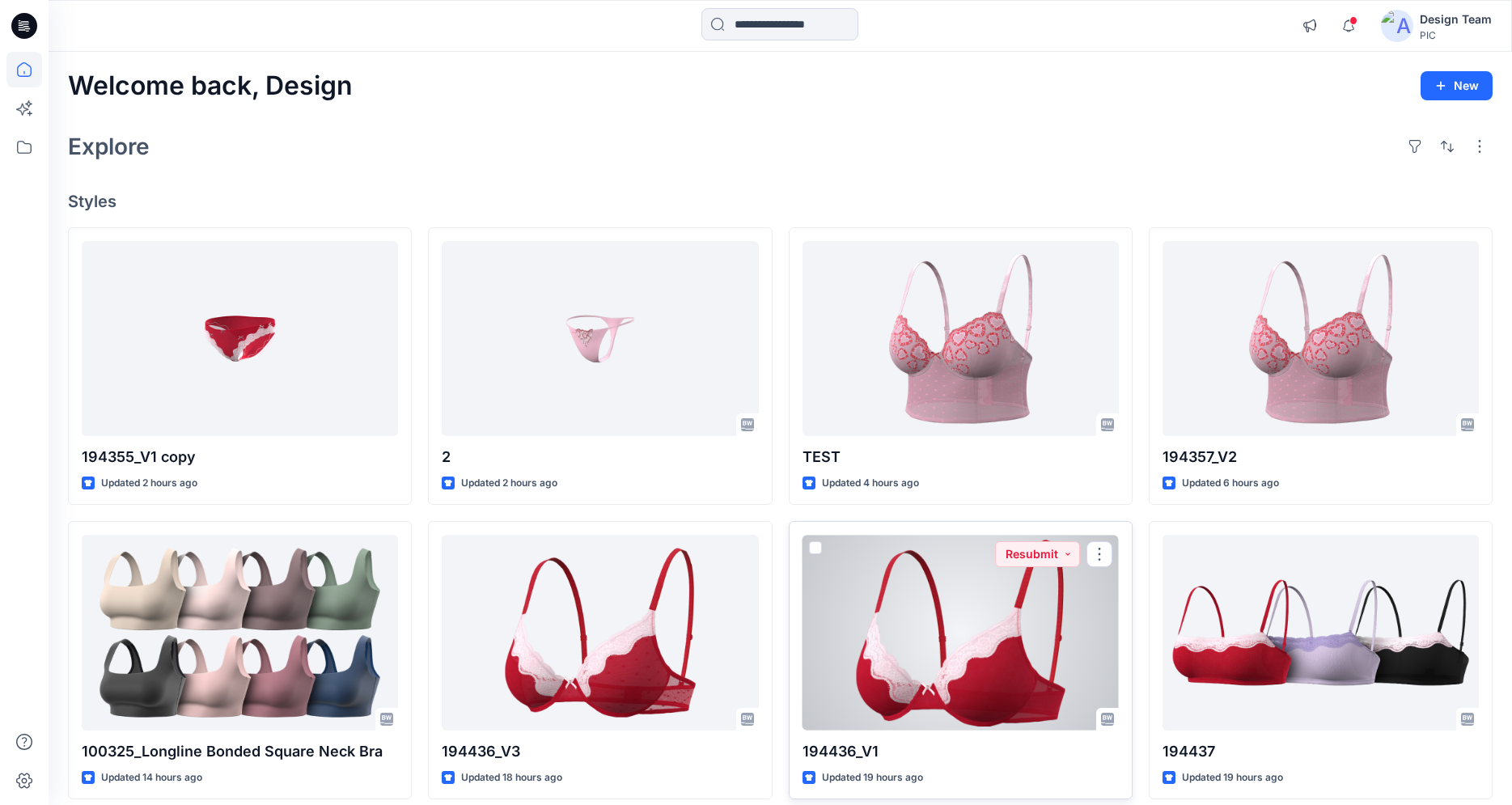
click at [854, 650] on div at bounding box center [961, 632] width 316 height 195
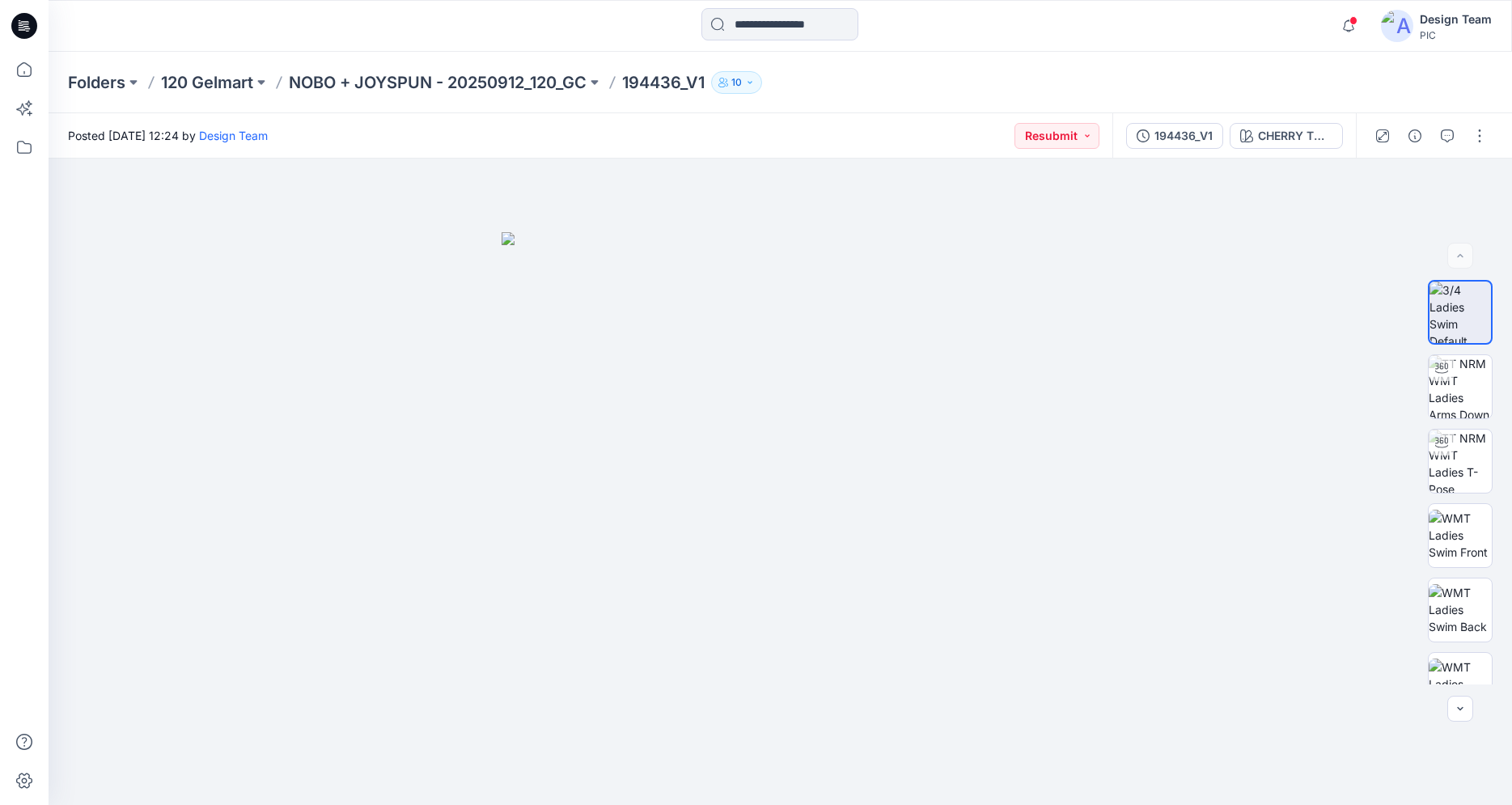
click at [15, 31] on icon at bounding box center [24, 26] width 26 height 26
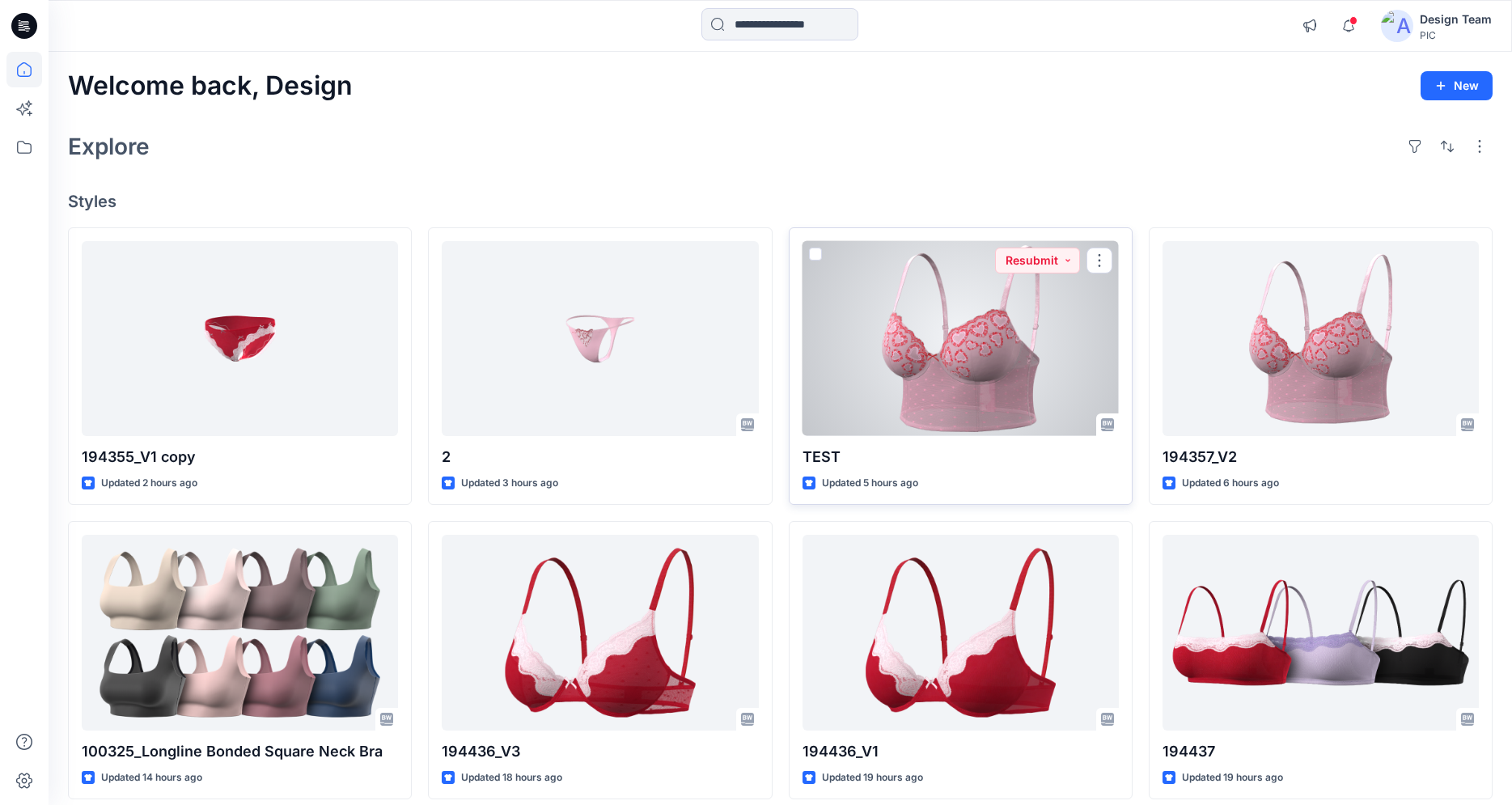
click at [940, 354] on div at bounding box center [961, 338] width 316 height 195
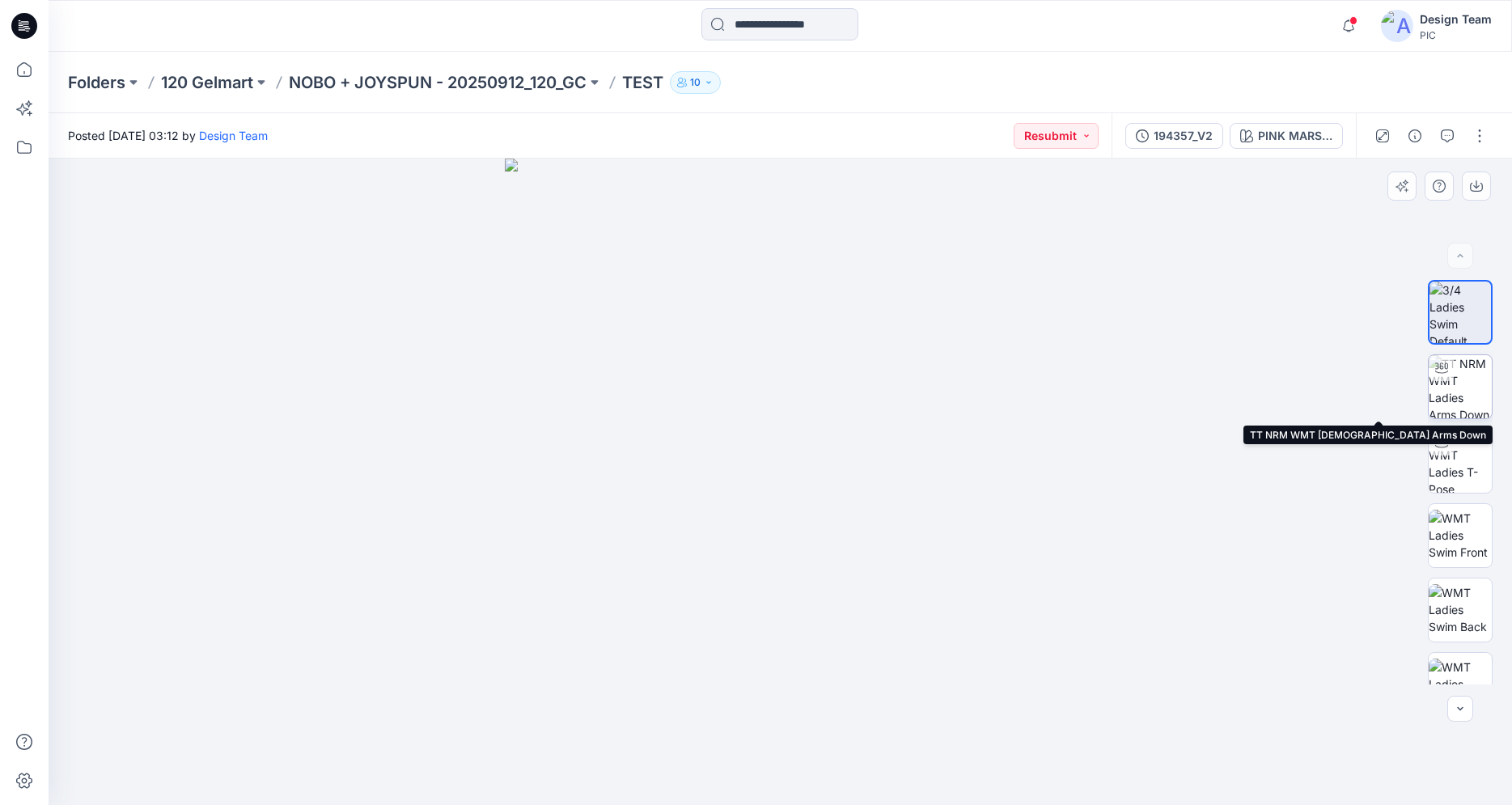
click at [1469, 392] on img at bounding box center [1460, 387] width 63 height 63
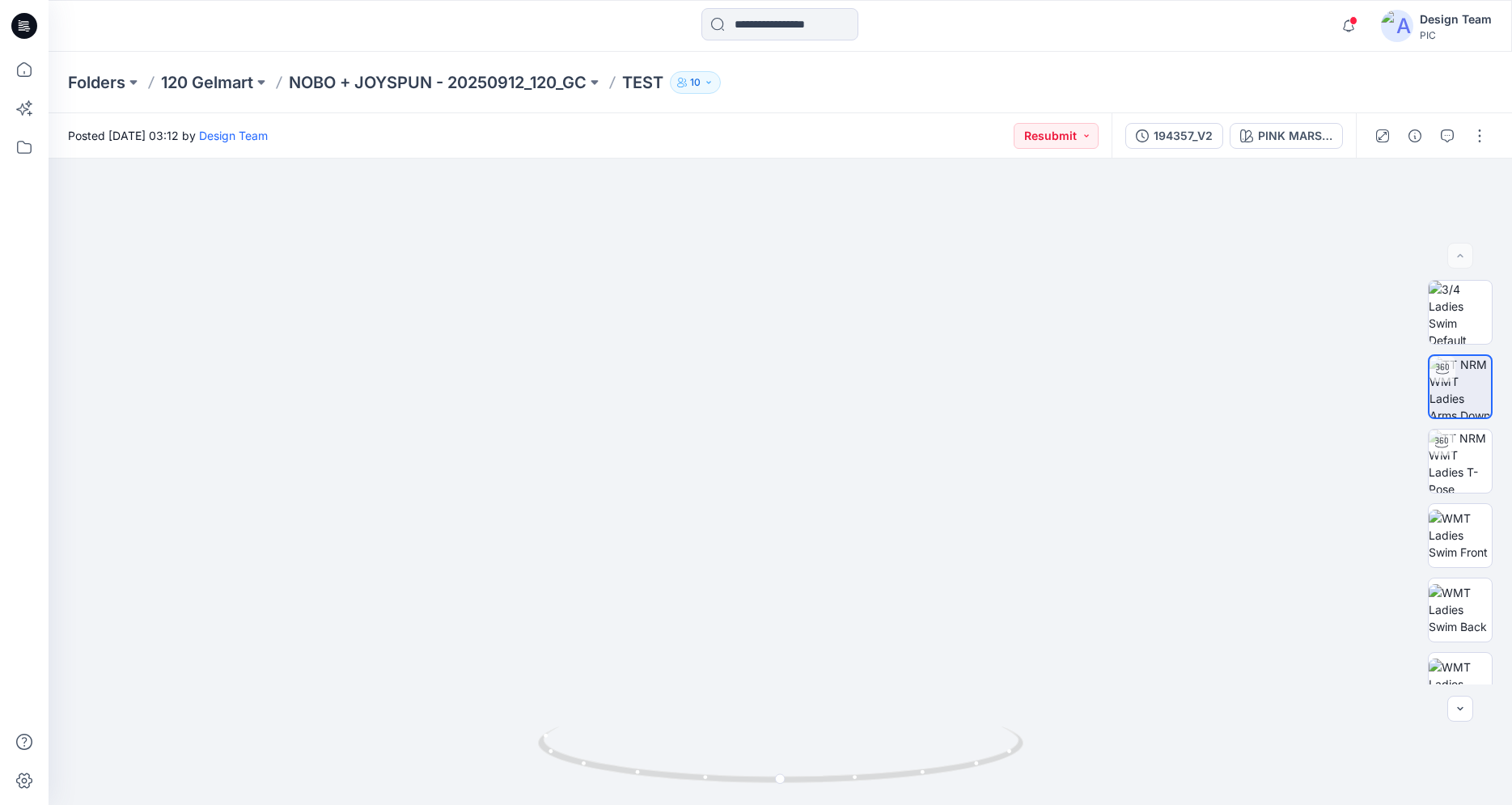
click at [25, 21] on icon at bounding box center [24, 26] width 26 height 26
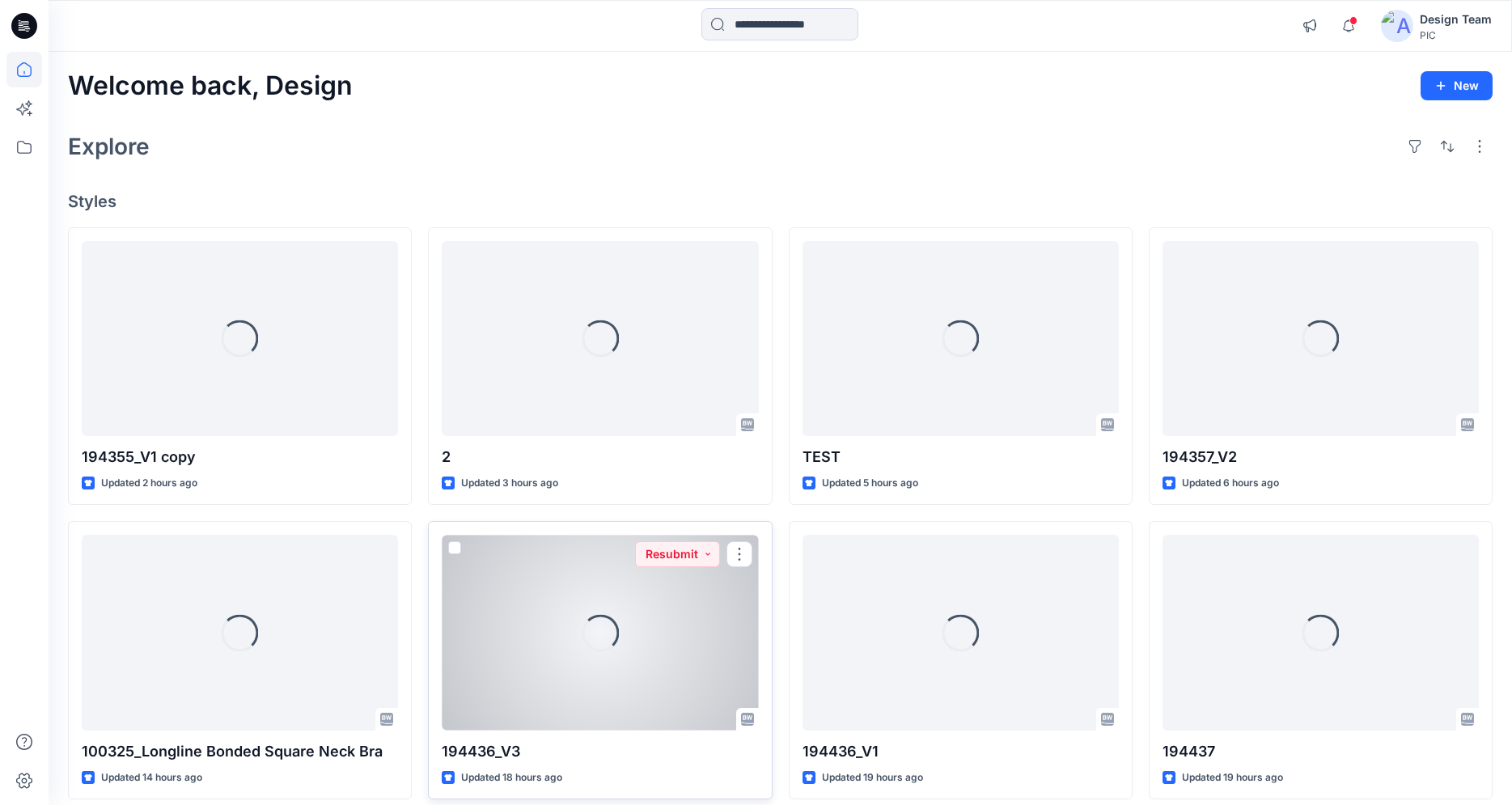
click at [645, 640] on div "Loading..." at bounding box center [600, 632] width 316 height 195
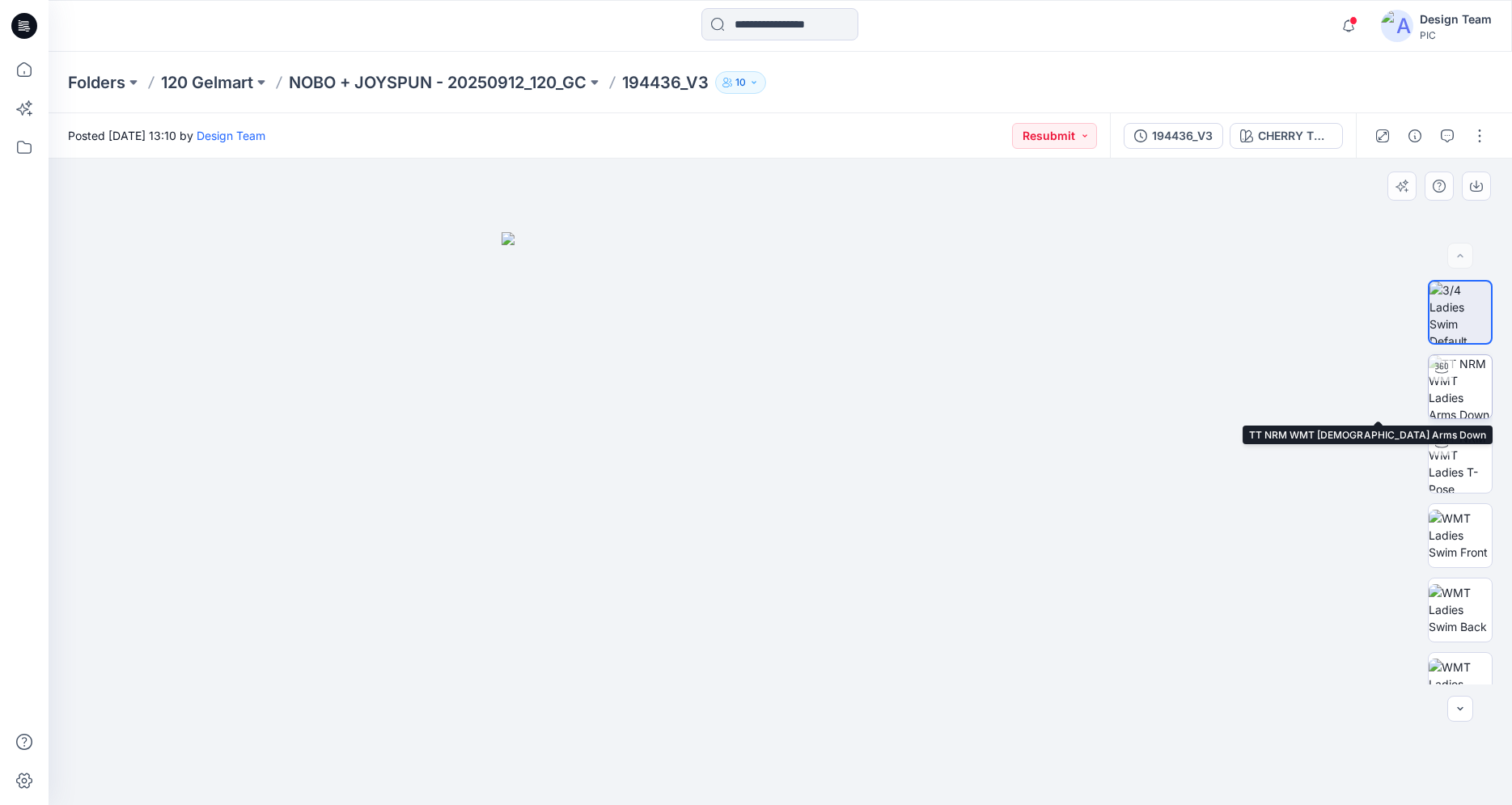
click at [1479, 394] on img at bounding box center [1460, 387] width 63 height 63
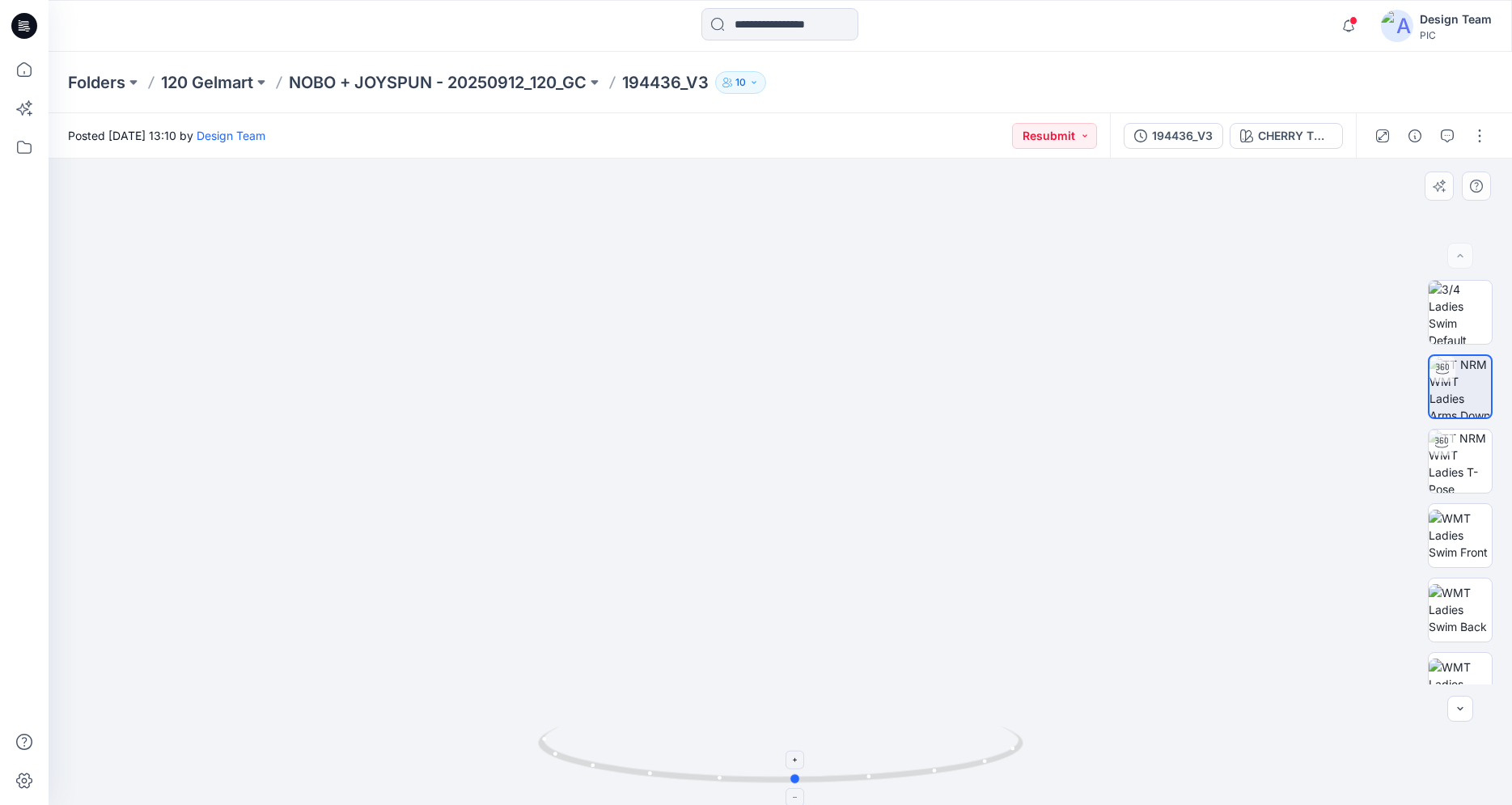
drag, startPoint x: 674, startPoint y: 783, endPoint x: 690, endPoint y: 777, distance: 17.1
click at [690, 777] on icon at bounding box center [783, 756] width 490 height 60
